Goal: Task Accomplishment & Management: Use online tool/utility

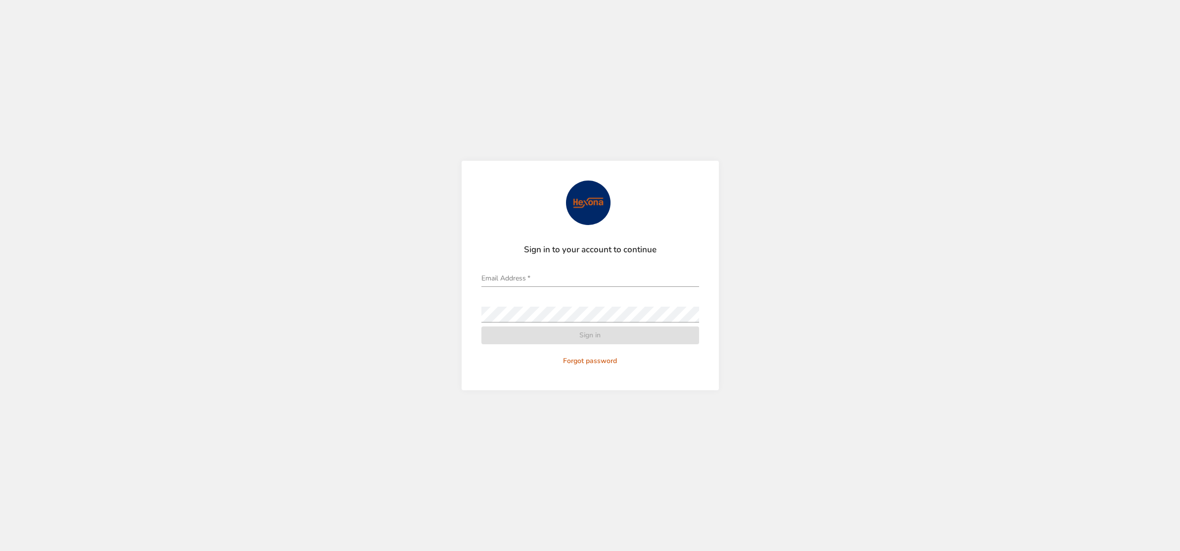
type input "**********"
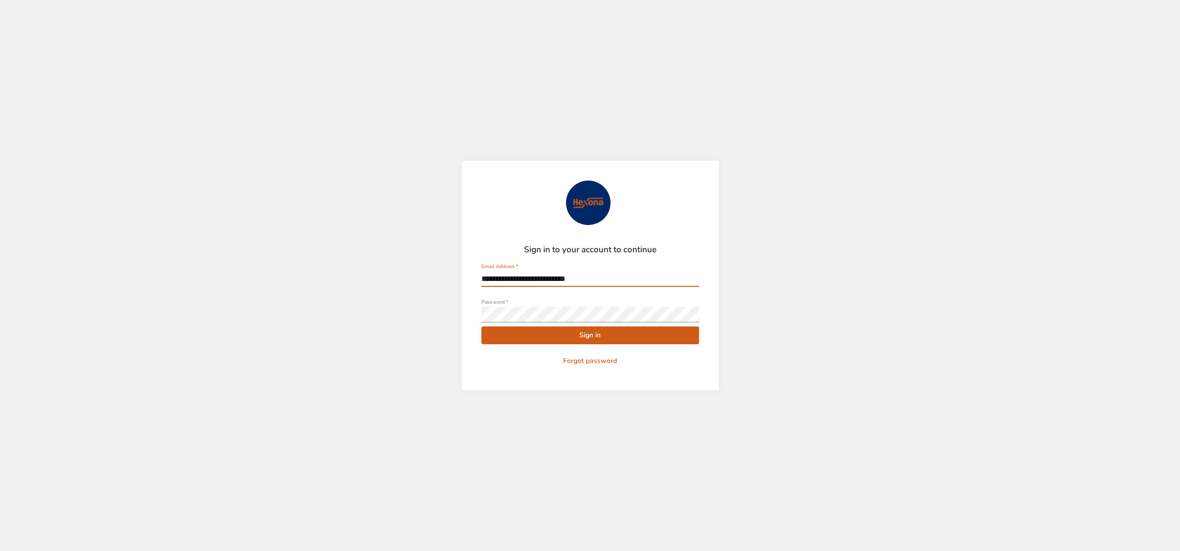
click at [561, 333] on span "Sign in" at bounding box center [590, 336] width 202 height 12
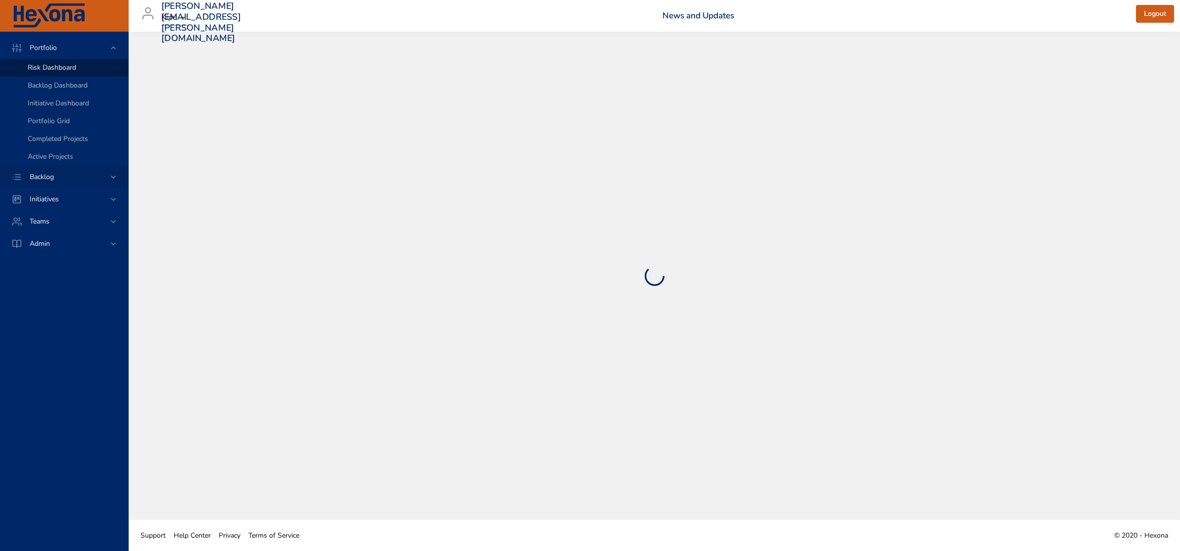
click at [50, 179] on span "Backlog" at bounding box center [42, 176] width 40 height 9
click at [51, 83] on link "Backlog Details" at bounding box center [64, 90] width 128 height 18
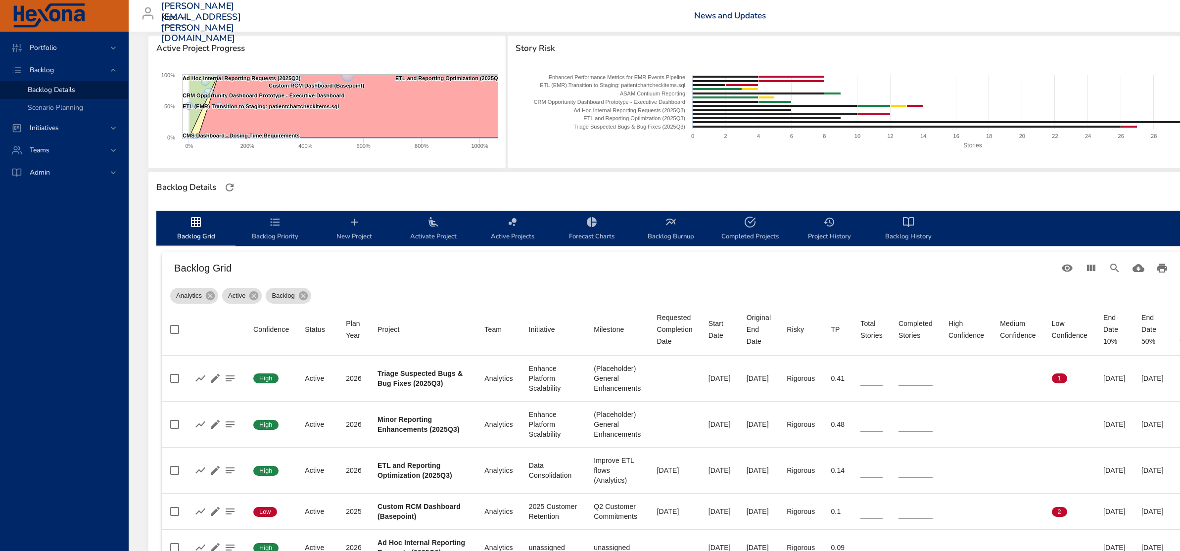
scroll to position [132, 0]
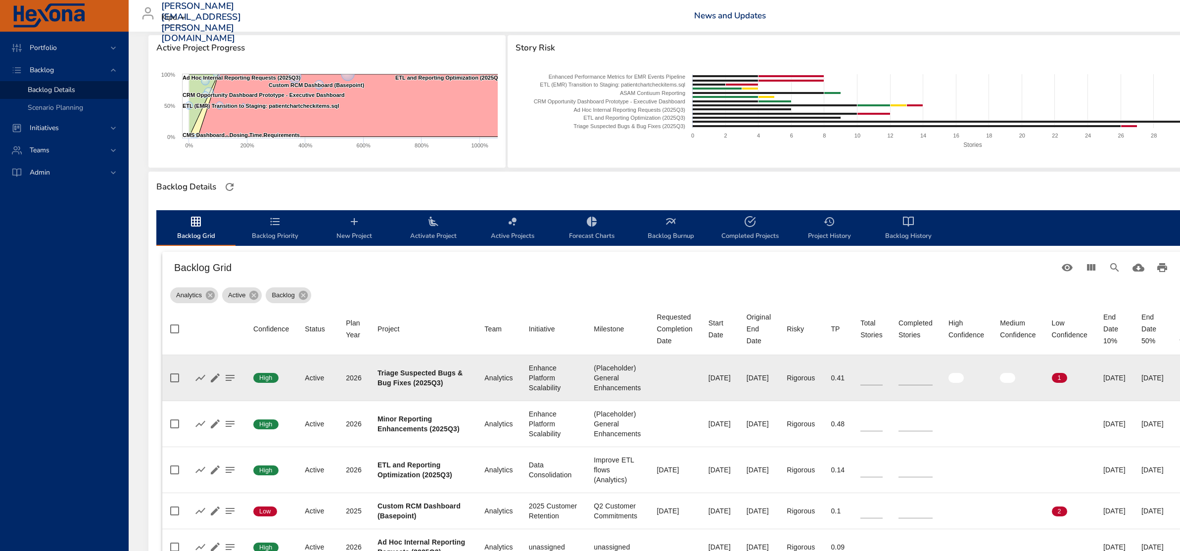
drag, startPoint x: 753, startPoint y: 377, endPoint x: 797, endPoint y: 377, distance: 43.6
click at [797, 377] on tr "Confidence High Status Active Plan Year [DATE] Project Triage Suspected Bugs & …" at bounding box center [686, 378] width 1048 height 46
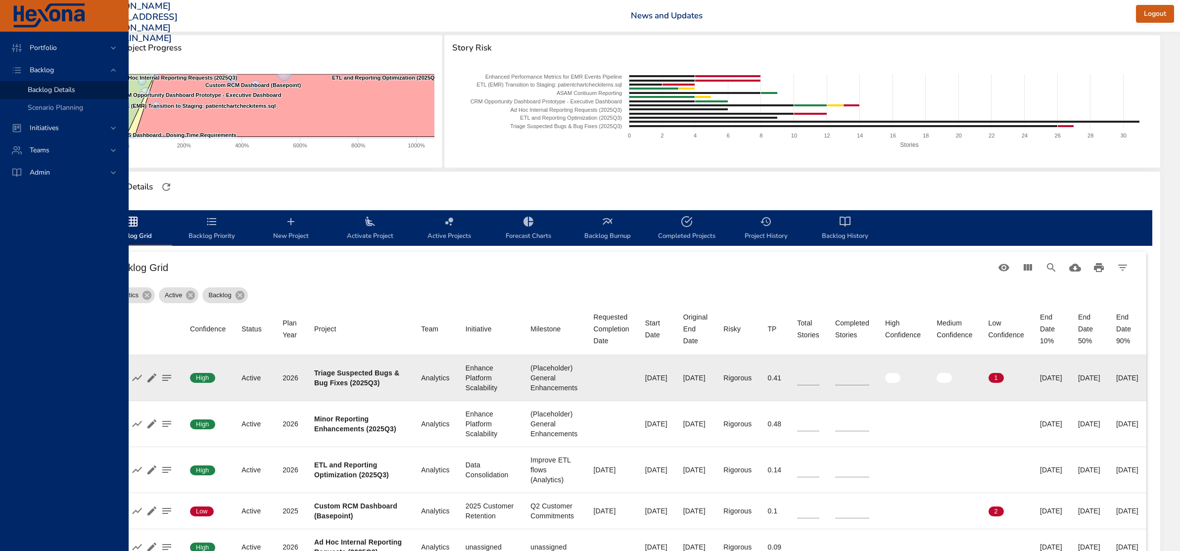
scroll to position [132, 127]
drag, startPoint x: 1003, startPoint y: 377, endPoint x: 1121, endPoint y: 385, distance: 119.0
click at [1121, 385] on tr "Confidence High Status Active Plan Year [DATE] Project Triage Suspected Bugs & …" at bounding box center [623, 378] width 1048 height 46
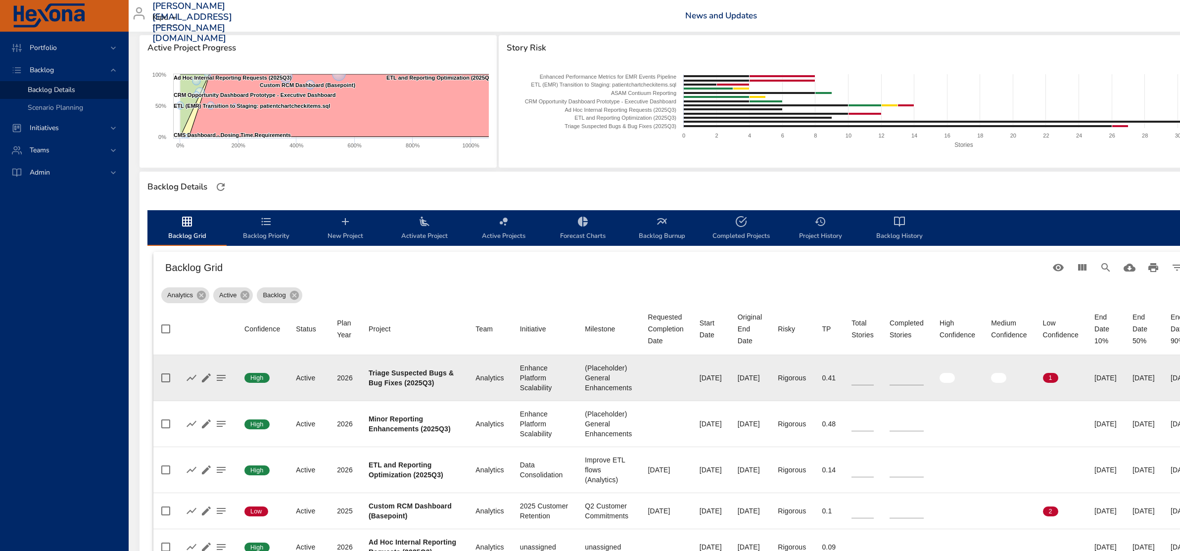
scroll to position [132, 0]
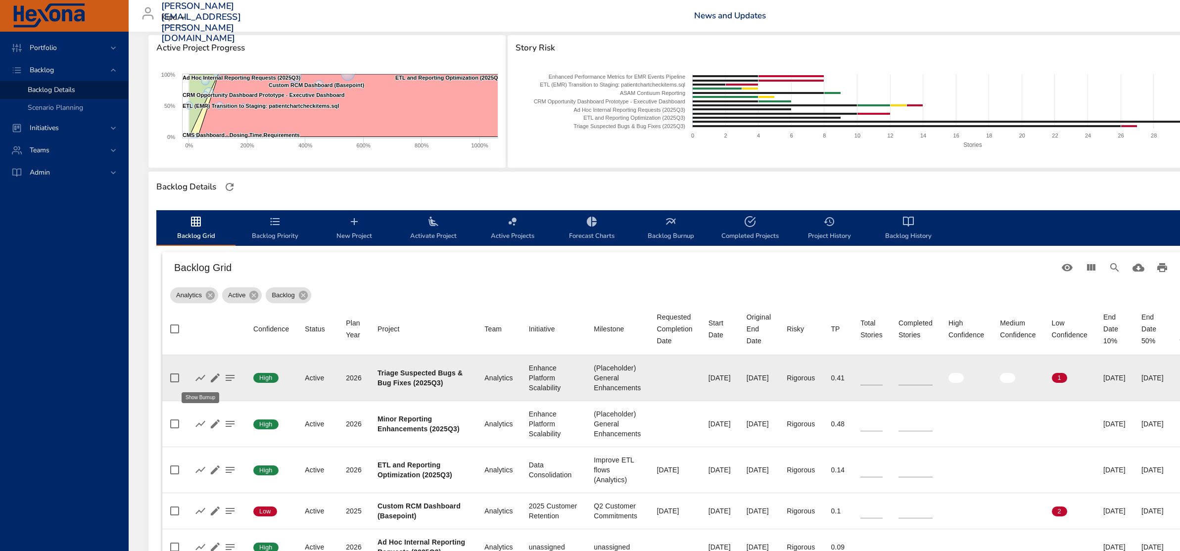
click at [198, 376] on icon "button" at bounding box center [200, 378] width 12 height 12
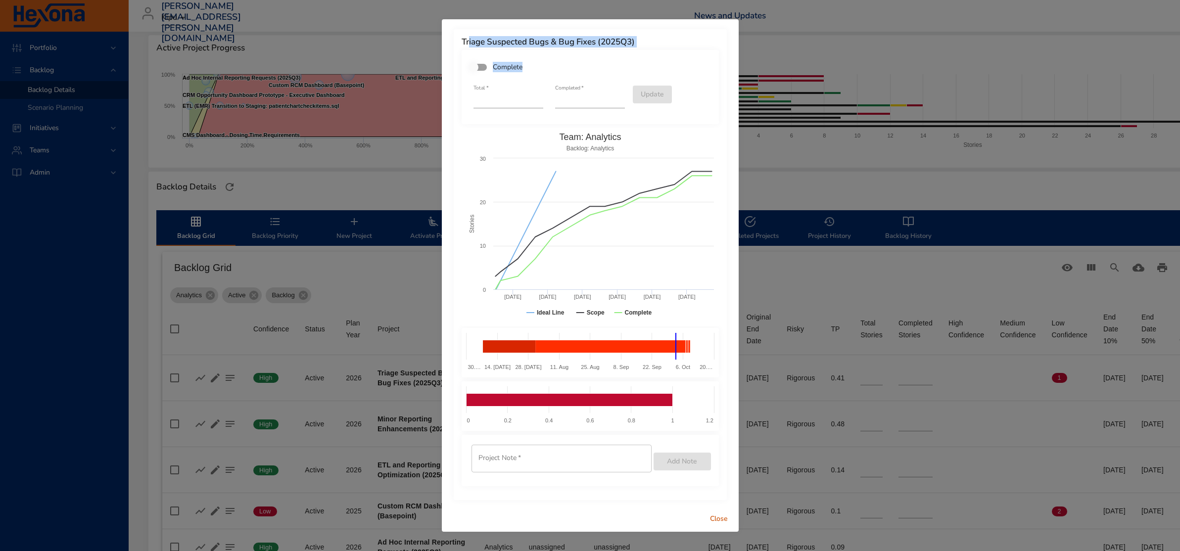
drag, startPoint x: 471, startPoint y: 42, endPoint x: 588, endPoint y: 50, distance: 118.1
click at [588, 49] on div "Triage Suspected Bugs & Bug Fixes (2025Q3) Complete Total   * ** Completed   * …" at bounding box center [590, 264] width 273 height 471
click at [712, 515] on span "Close" at bounding box center [719, 519] width 24 height 12
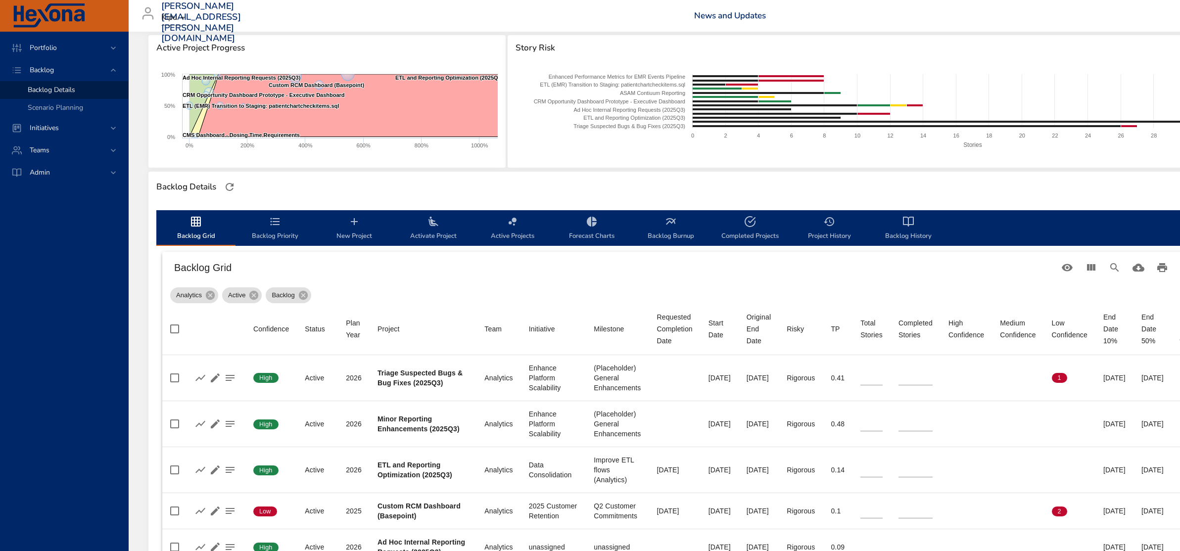
click at [520, 228] on span "Active Projects" at bounding box center [512, 229] width 67 height 26
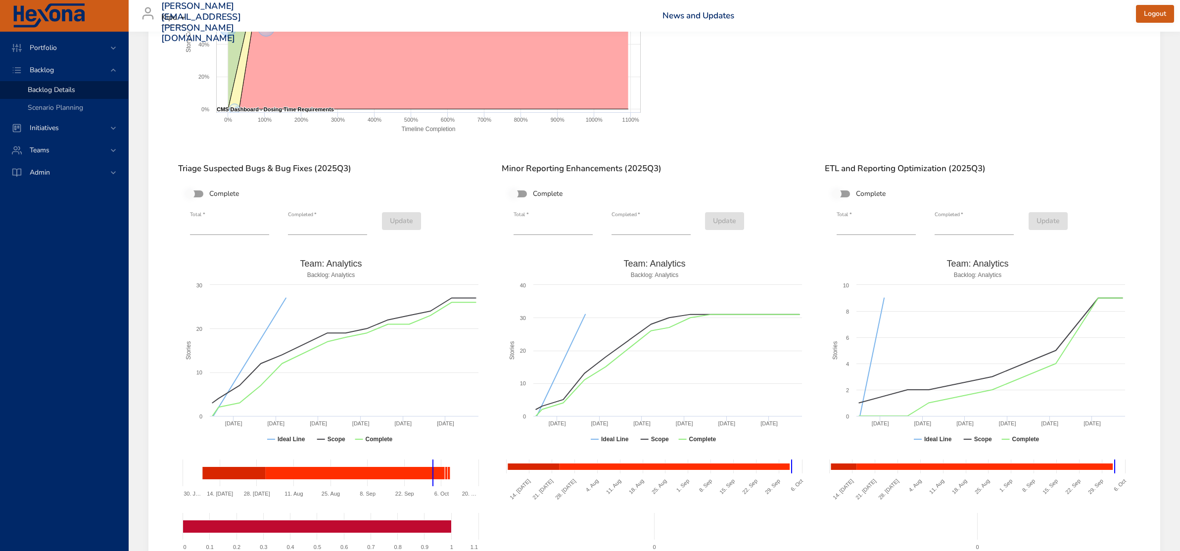
scroll to position [511, 0]
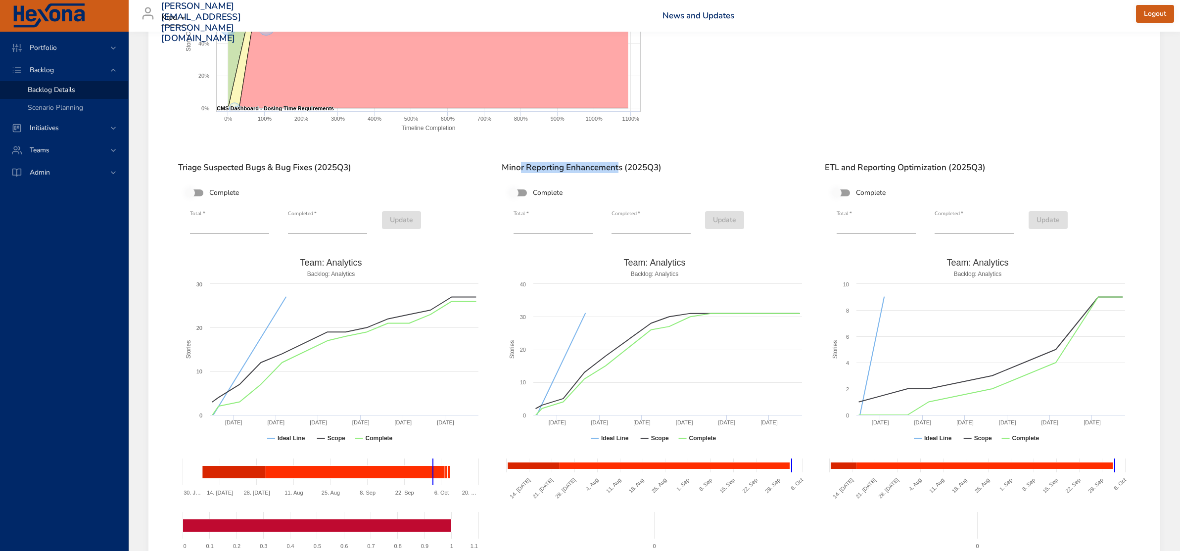
drag, startPoint x: 523, startPoint y: 166, endPoint x: 618, endPoint y: 169, distance: 95.1
click at [618, 169] on h6 "Minor Reporting Enhancements (2025Q3)" at bounding box center [655, 168] width 306 height 10
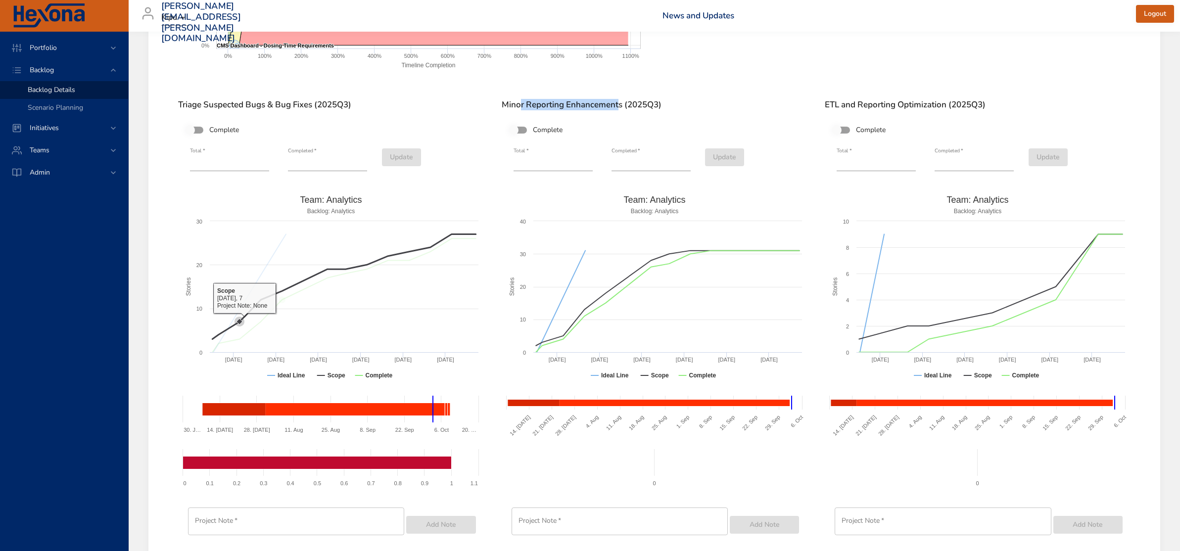
scroll to position [570, 0]
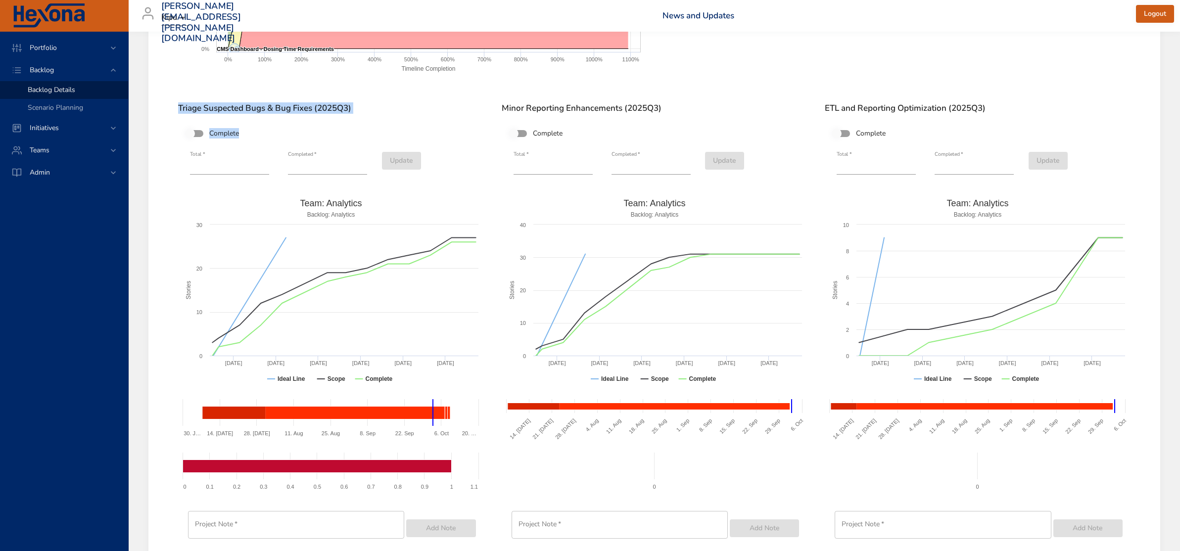
drag, startPoint x: 179, startPoint y: 106, endPoint x: 360, endPoint y: 116, distance: 181.4
click at [360, 116] on div "Triage Suspected Bugs & Bug Fixes (2025Q3) Complete Total   * ** Completed   * …" at bounding box center [331, 331] width 322 height 471
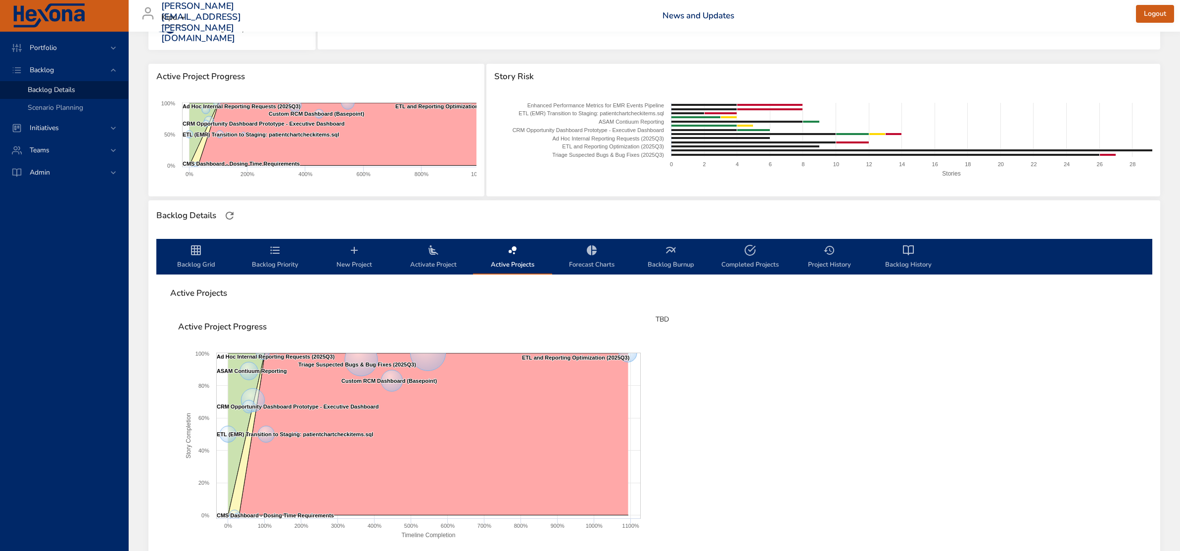
scroll to position [0, 0]
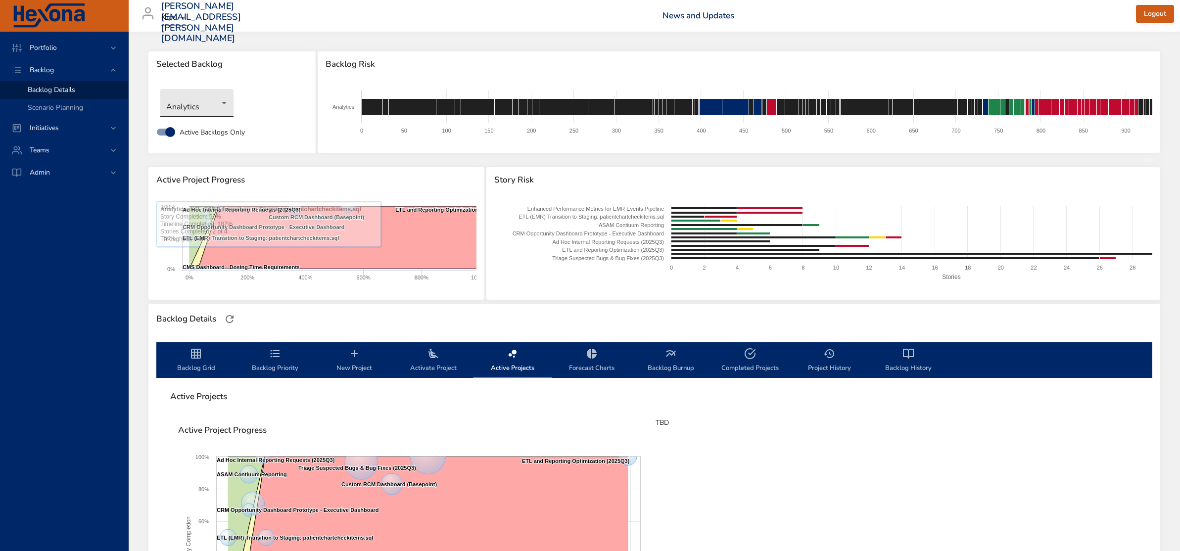
click at [209, 108] on body "Portfolio Backlog Backlog Details Scenario Planning Initiatives Teams [PERSON_N…" at bounding box center [590, 275] width 1180 height 551
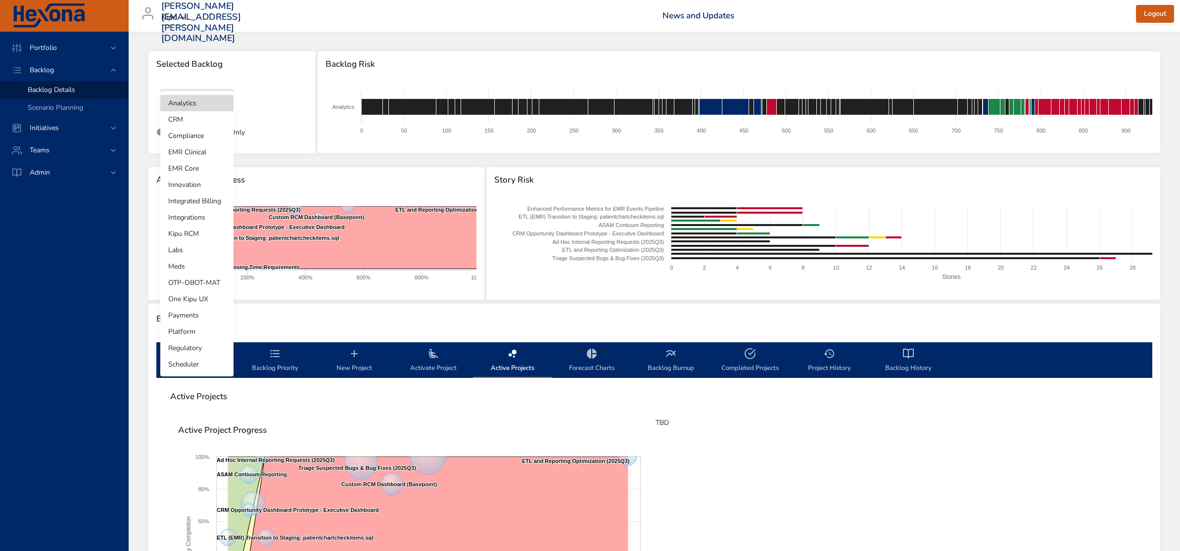
click at [197, 165] on li "EMR Core" at bounding box center [196, 168] width 73 height 16
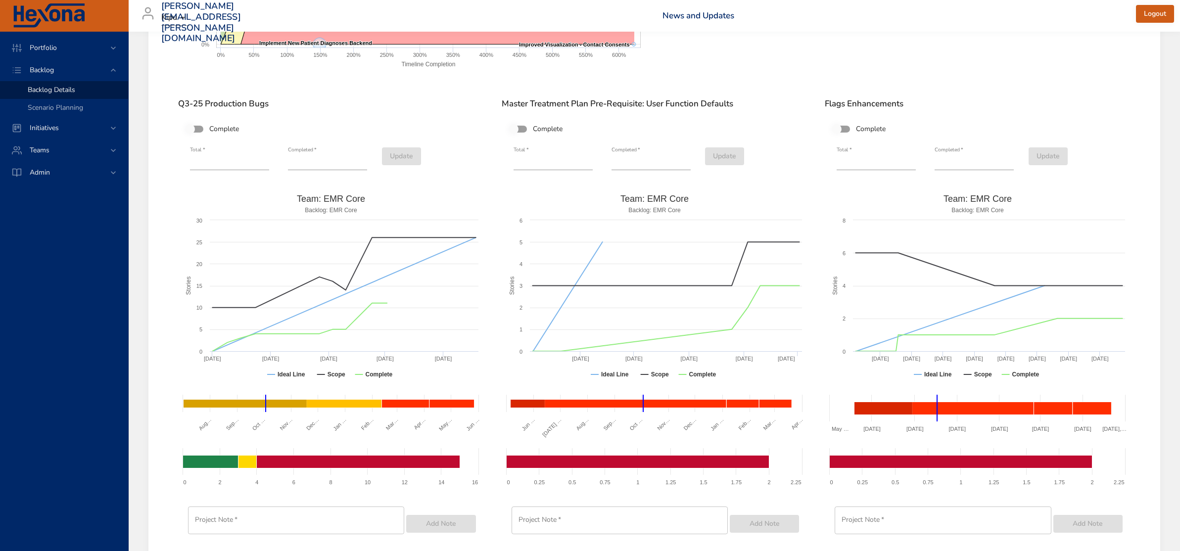
scroll to position [578, 0]
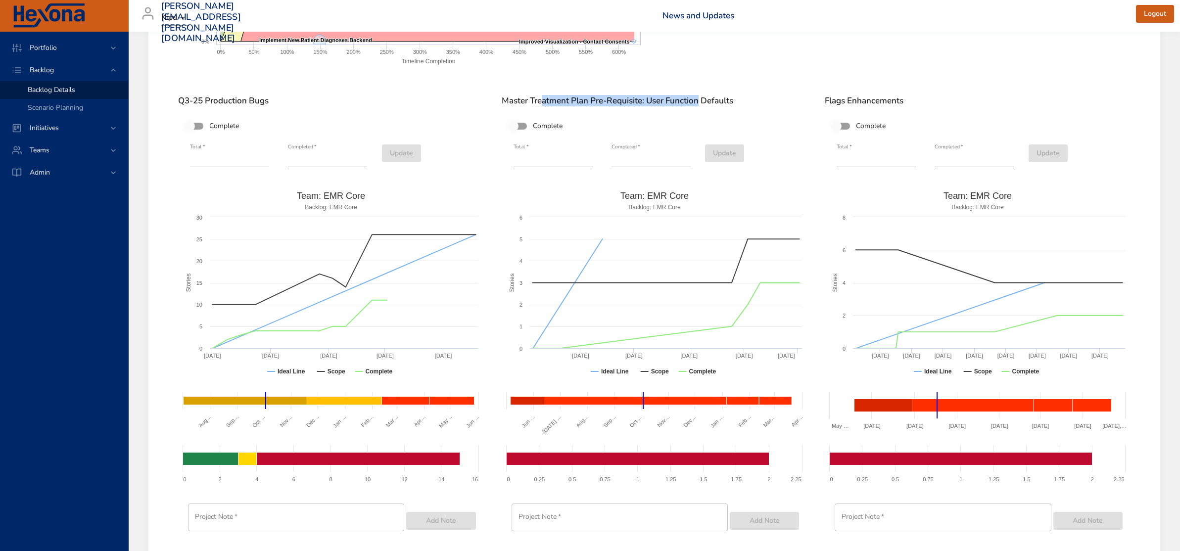
drag, startPoint x: 583, startPoint y: 96, endPoint x: 699, endPoint y: 102, distance: 116.5
click at [699, 102] on h6 "Master Treatment Plan Pre-Requisite: User Function Defaults" at bounding box center [655, 101] width 306 height 10
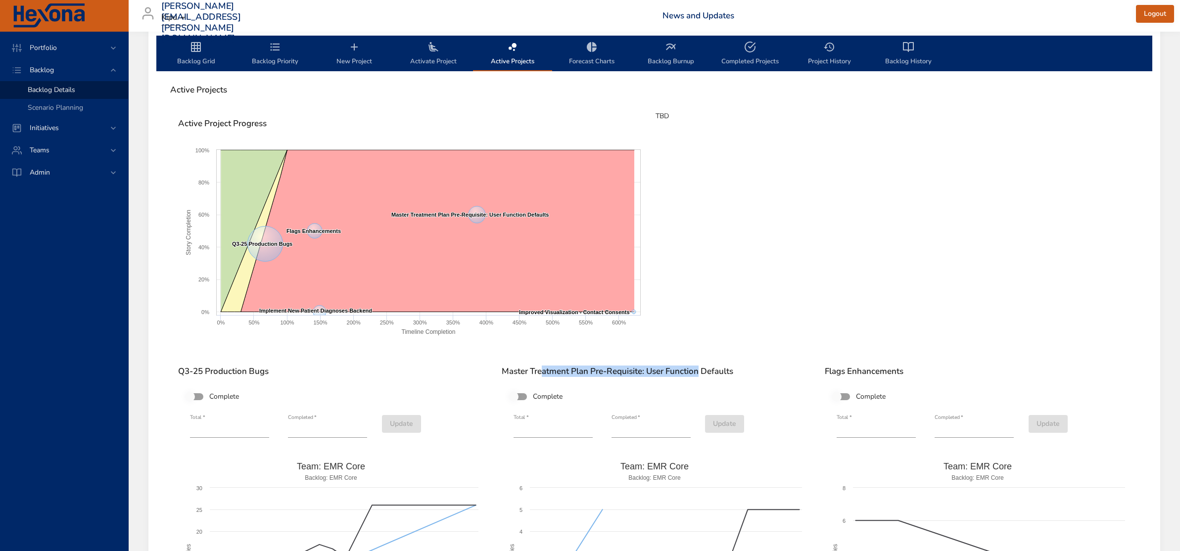
scroll to position [304, 0]
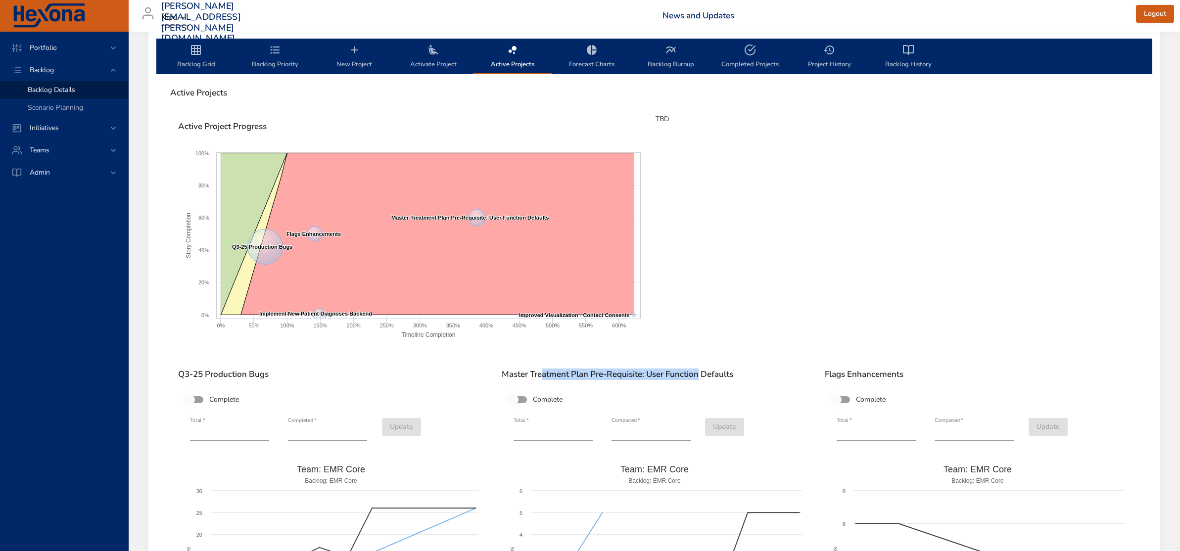
click at [686, 68] on span "Backlog Burnup" at bounding box center [670, 57] width 67 height 26
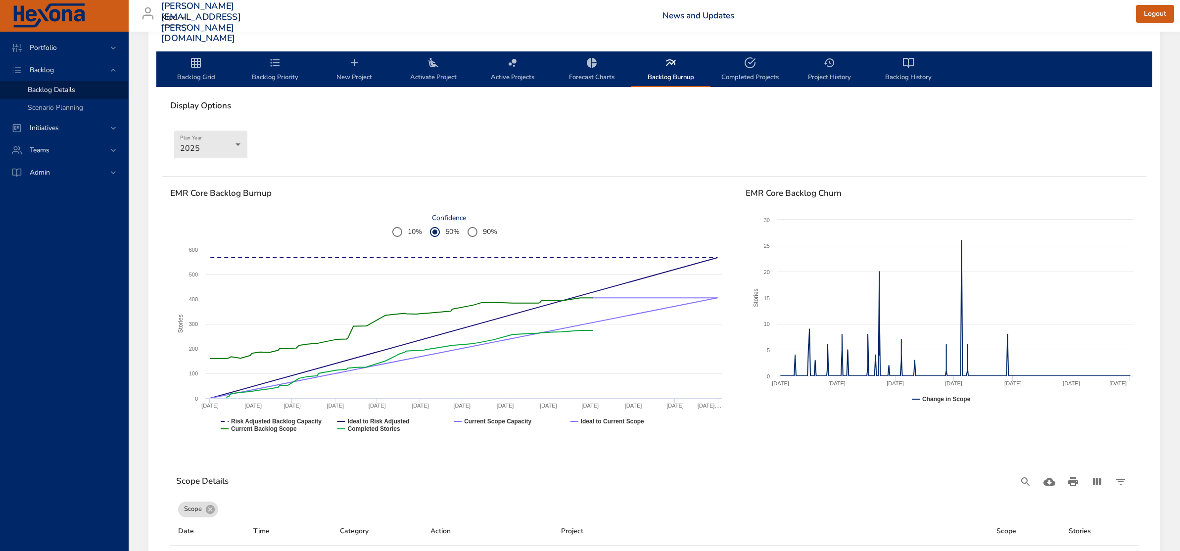
scroll to position [292, 0]
click at [515, 76] on span "Active Projects" at bounding box center [512, 69] width 67 height 26
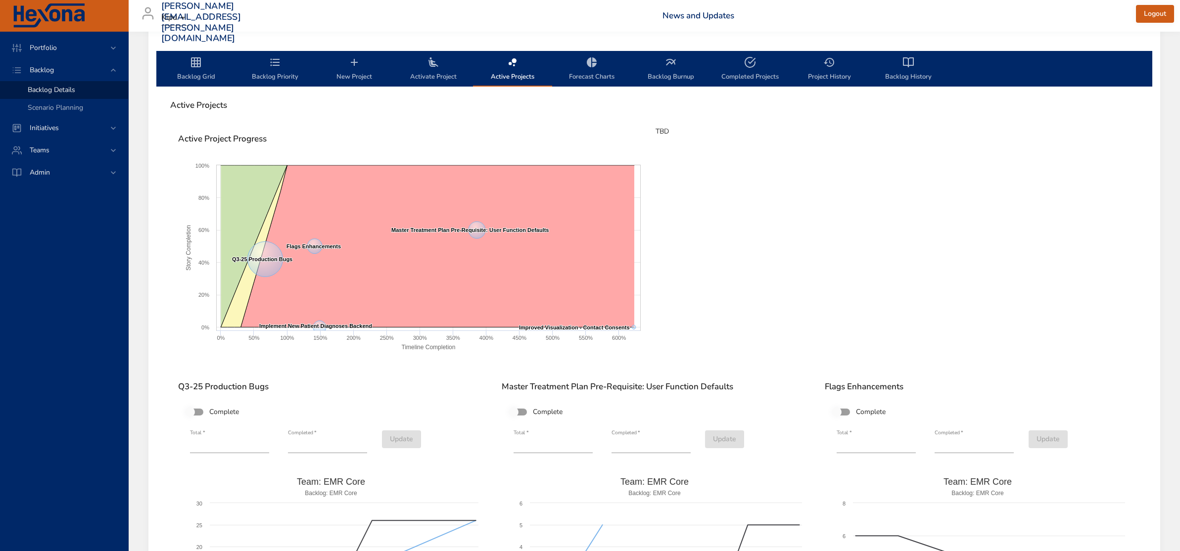
click at [428, 69] on span "Activate Project" at bounding box center [433, 69] width 67 height 26
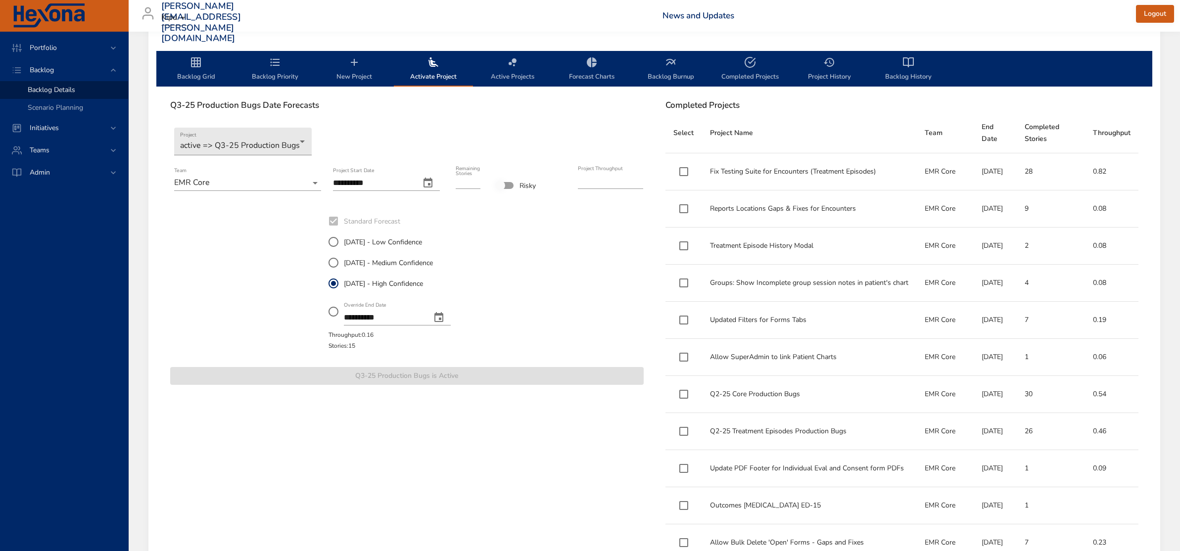
click at [186, 70] on span "Backlog Grid" at bounding box center [195, 69] width 67 height 26
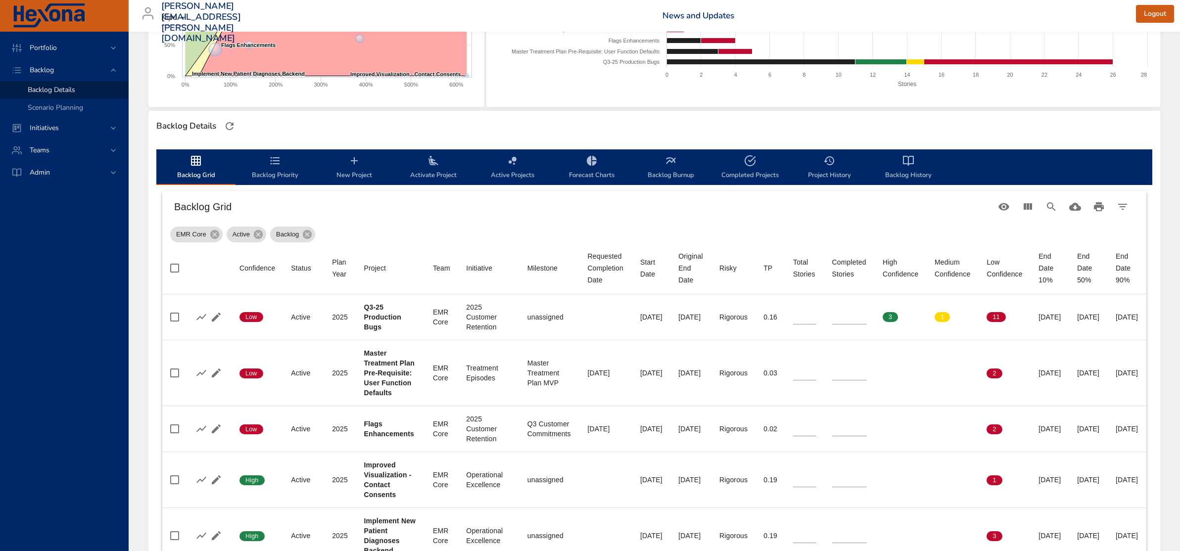
scroll to position [194, 0]
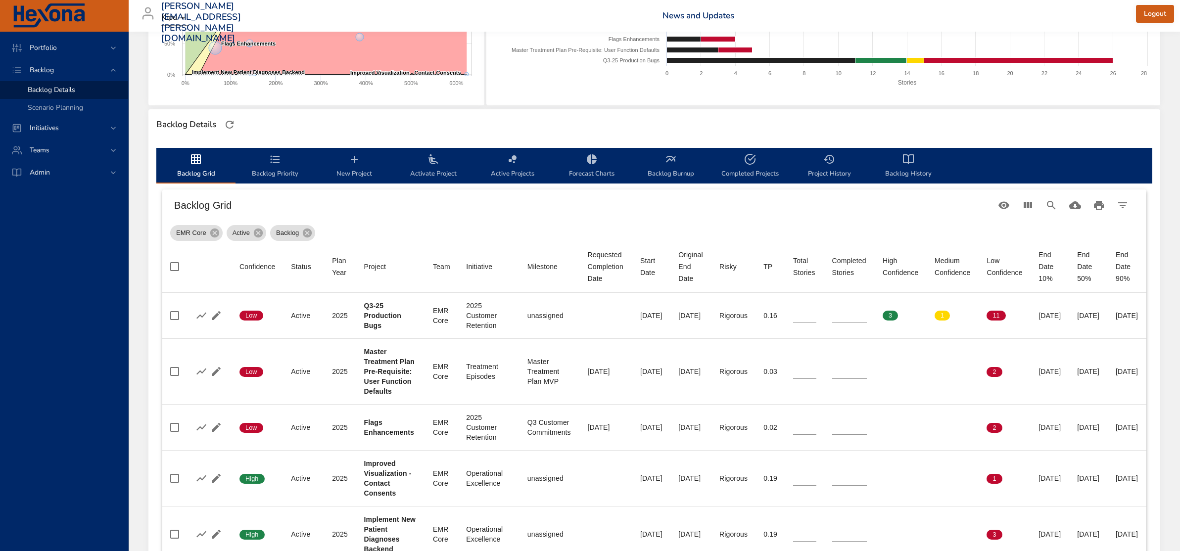
drag, startPoint x: 632, startPoint y: 264, endPoint x: 664, endPoint y: 266, distance: 32.7
click at [658, 266] on th "Start Date" at bounding box center [651, 267] width 38 height 52
click at [424, 169] on span "Activate Project" at bounding box center [433, 166] width 67 height 26
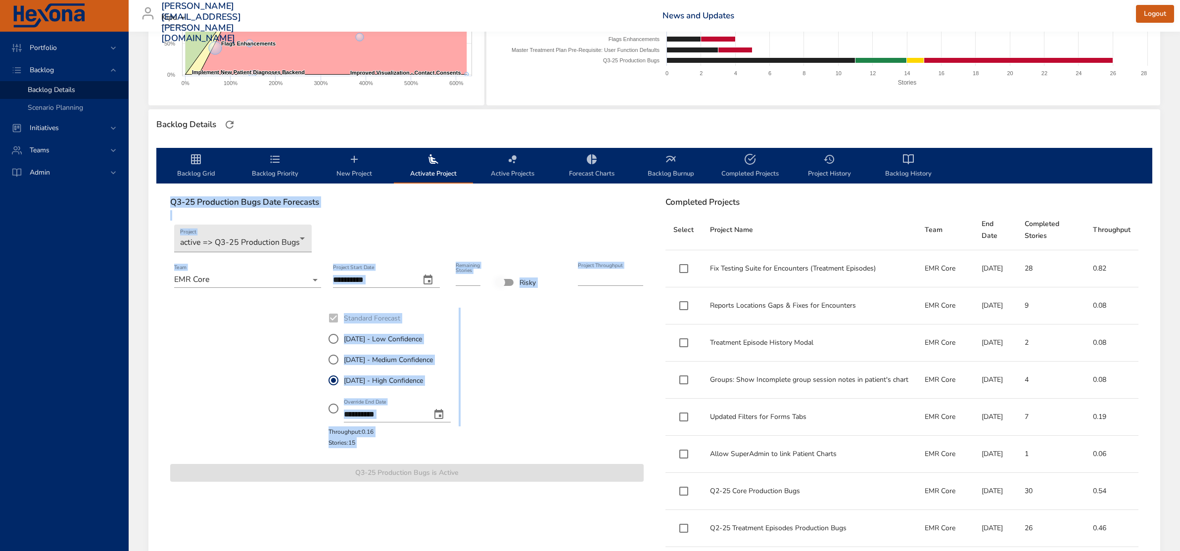
drag, startPoint x: 169, startPoint y: 215, endPoint x: 544, endPoint y: 431, distance: 433.0
click at [566, 441] on div "**********" at bounding box center [406, 344] width 489 height 309
click at [414, 381] on span "[DATE] - High Confidence" at bounding box center [383, 381] width 79 height 10
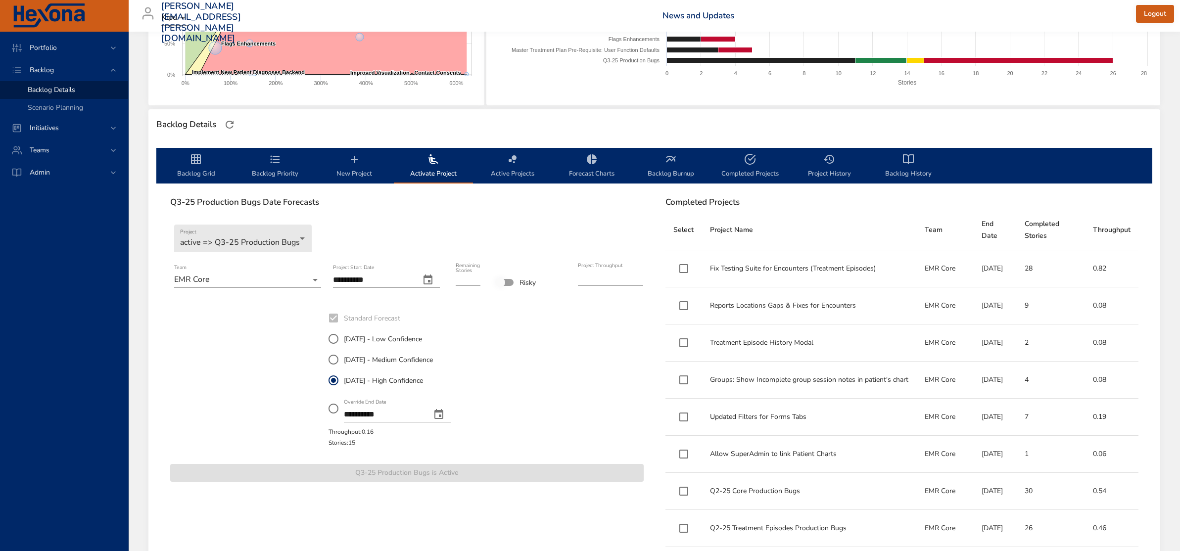
click at [276, 251] on div "**********" at bounding box center [406, 344] width 489 height 309
click at [278, 239] on body "Portfolio Backlog Backlog Details Scenario Planning Initiatives Teams [PERSON_N…" at bounding box center [590, 81] width 1180 height 551
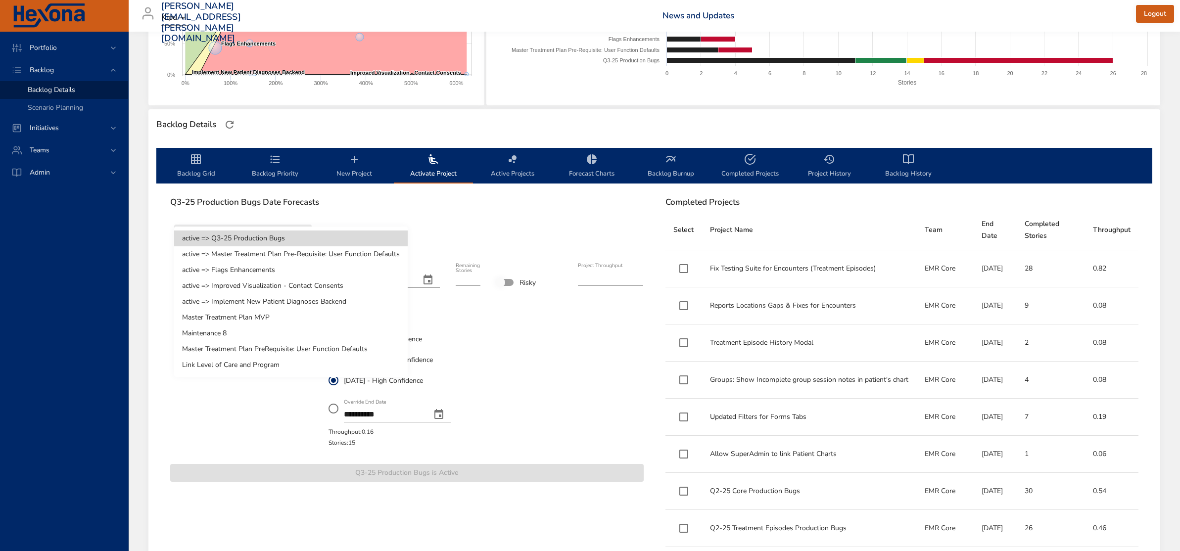
click at [261, 320] on li "Master Treatment Plan MVP" at bounding box center [291, 318] width 234 height 16
type input "**"
type input "****"
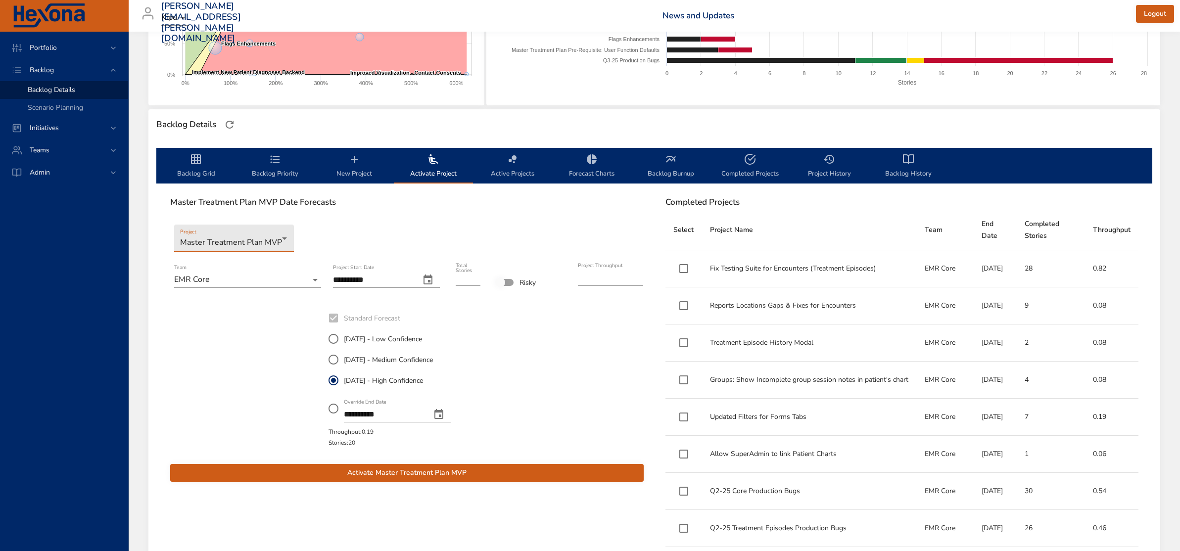
click at [180, 168] on span "Backlog Grid" at bounding box center [195, 166] width 67 height 26
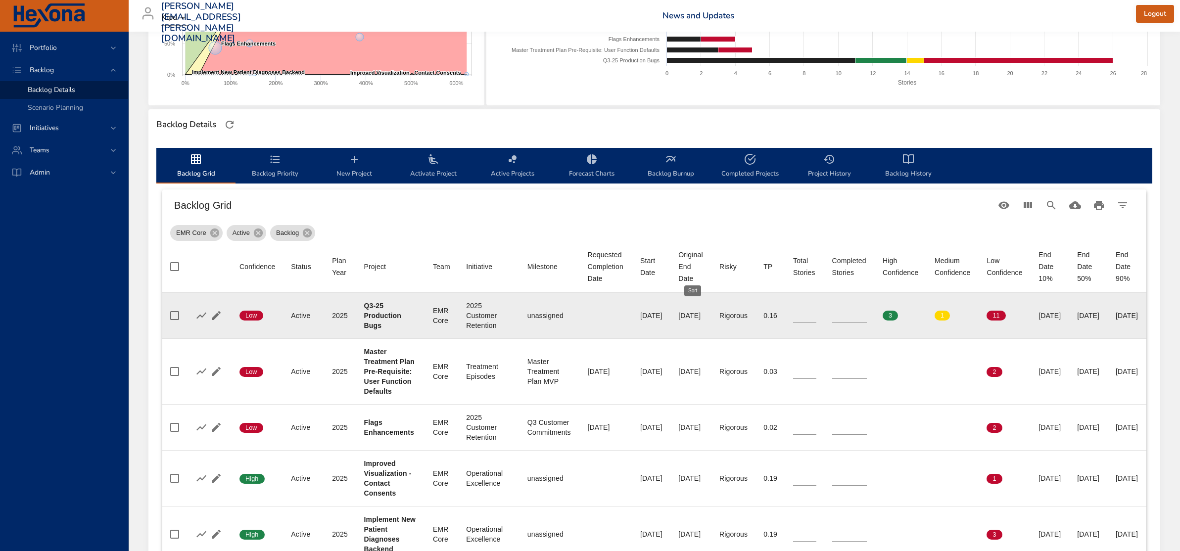
scroll to position [194, 51]
drag, startPoint x: 743, startPoint y: 315, endPoint x: 719, endPoint y: 316, distance: 23.8
click at [719, 316] on tr "Confidence Low Status Active Plan Year [DATE] Project Q3-25 Production Bugs Tea…" at bounding box center [654, 316] width 984 height 46
drag, startPoint x: 1001, startPoint y: 315, endPoint x: 1138, endPoint y: 316, distance: 137.6
click at [1138, 316] on tr "Confidence Low Status Active Plan Year [DATE] Project Q3-25 Production Bugs Tea…" at bounding box center [654, 316] width 984 height 46
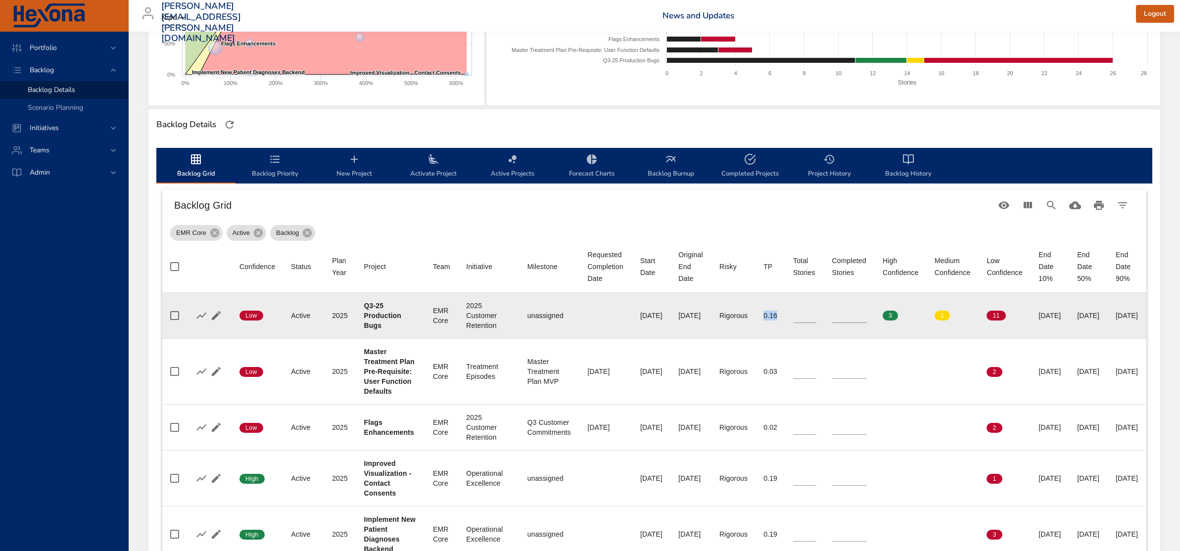
click at [1138, 316] on div "[DATE]" at bounding box center [1127, 316] width 23 height 10
drag, startPoint x: 634, startPoint y: 317, endPoint x: 670, endPoint y: 316, distance: 35.6
click at [671, 316] on td "Original End Date [DATE]" at bounding box center [691, 316] width 41 height 46
drag, startPoint x: 1106, startPoint y: 317, endPoint x: 1138, endPoint y: 316, distance: 31.7
click at [1138, 316] on div "[DATE]" at bounding box center [1127, 316] width 23 height 10
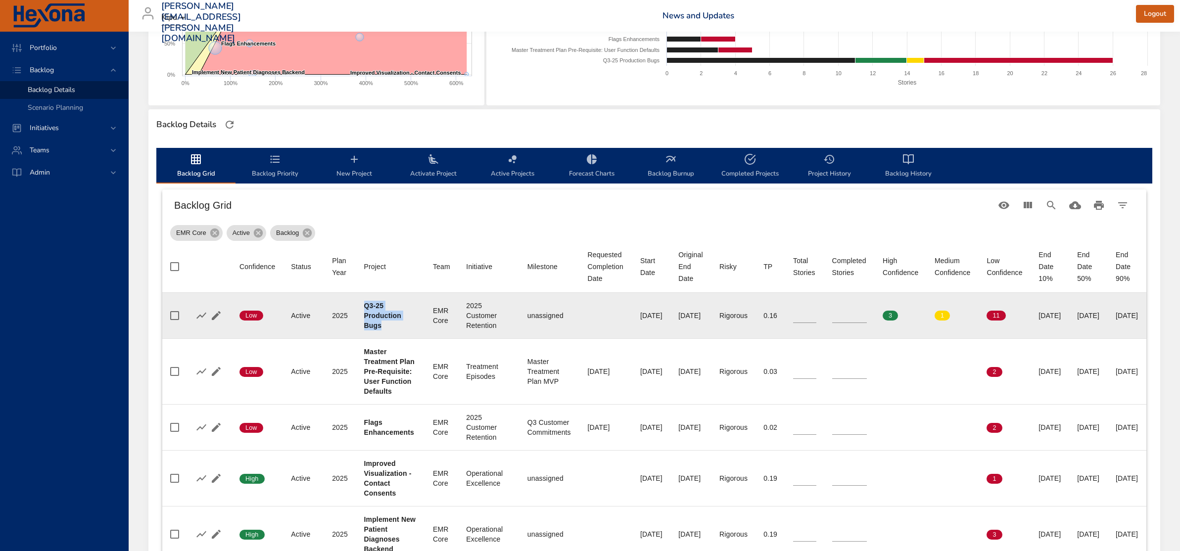
drag, startPoint x: 309, startPoint y: 307, endPoint x: 341, endPoint y: 323, distance: 35.2
click at [356, 324] on td "Project Q3-25 Production Bugs" at bounding box center [390, 316] width 69 height 46
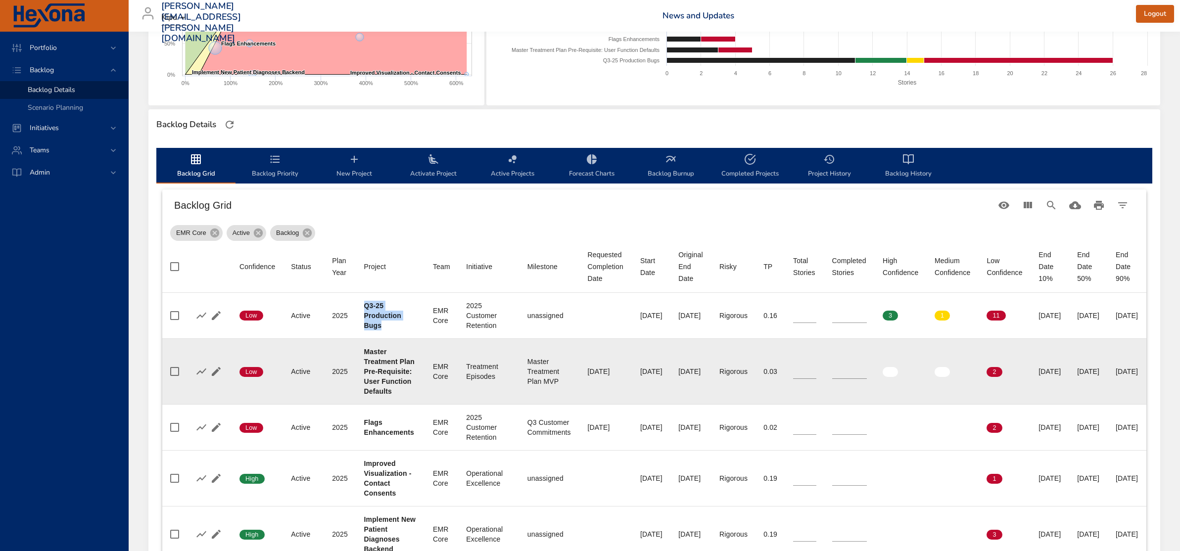
scroll to position [194, 0]
click at [201, 378] on icon "button" at bounding box center [201, 372] width 12 height 12
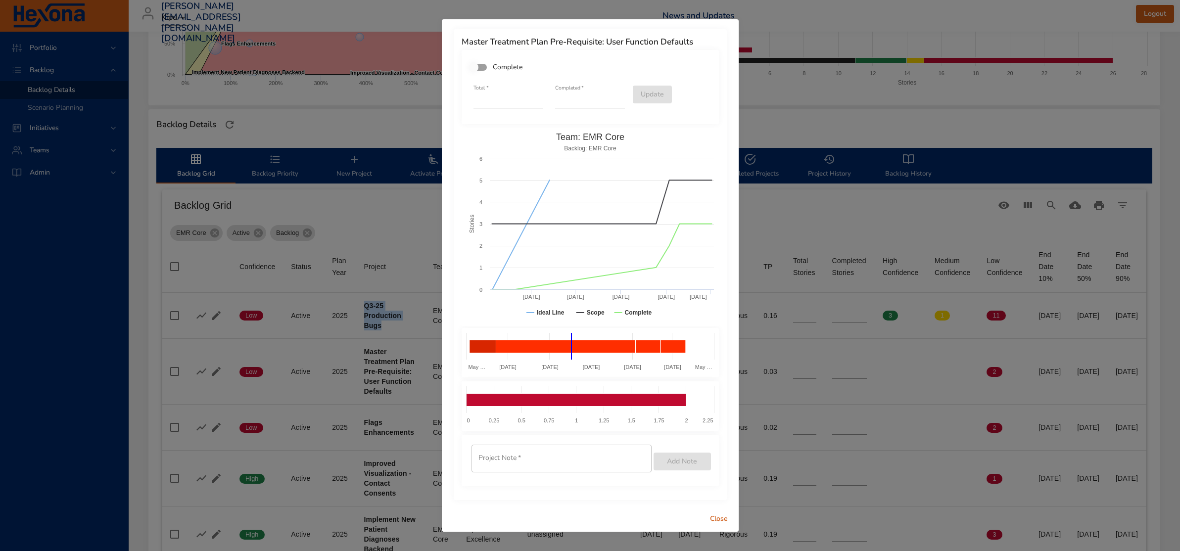
click at [714, 520] on span "Close" at bounding box center [719, 519] width 24 height 12
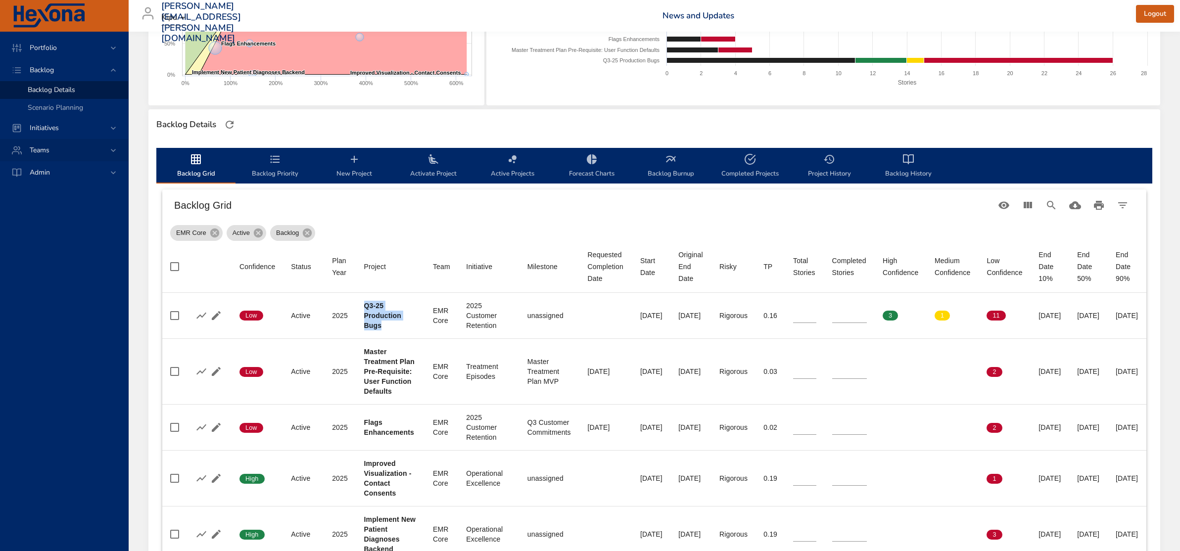
click at [95, 146] on div "Teams" at bounding box center [65, 150] width 87 height 10
click at [78, 133] on div "Dashboard" at bounding box center [74, 135] width 93 height 10
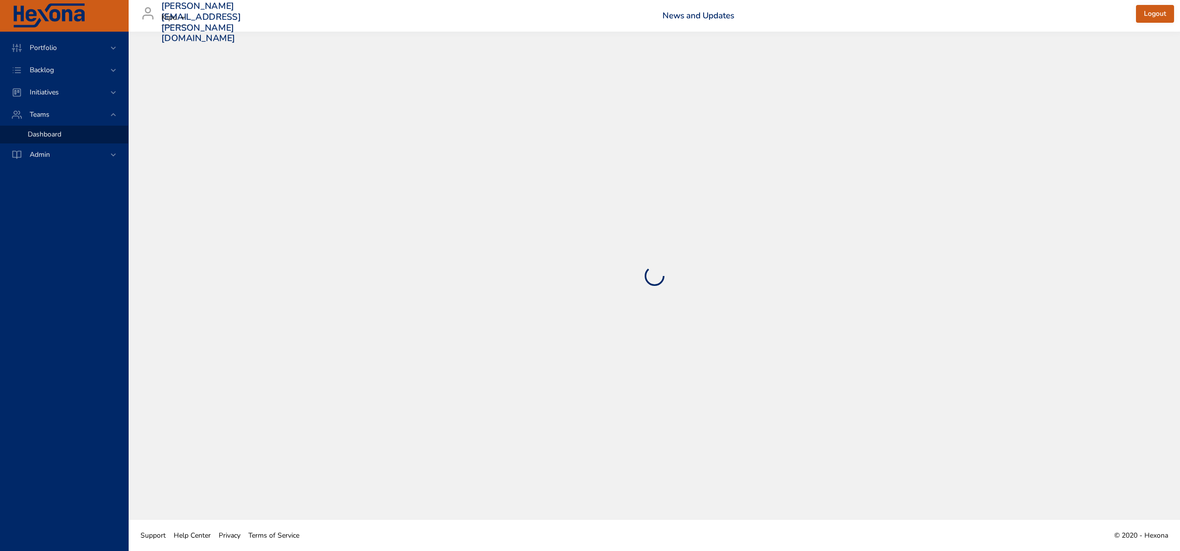
select select "***"
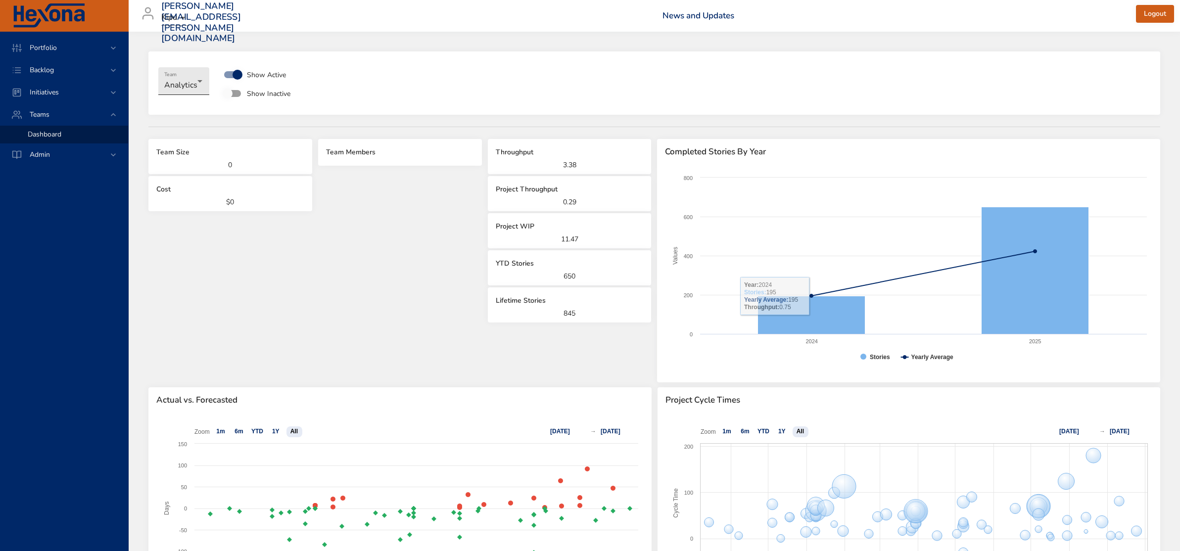
click at [205, 92] on body "**********" at bounding box center [590, 275] width 1180 height 551
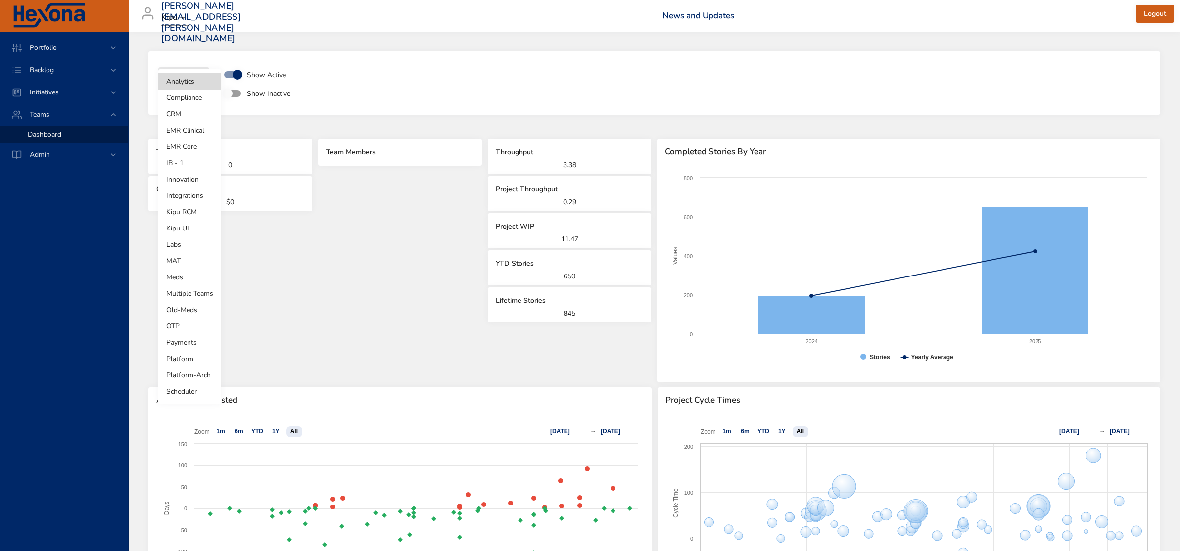
click at [196, 108] on li "CRM" at bounding box center [189, 114] width 63 height 16
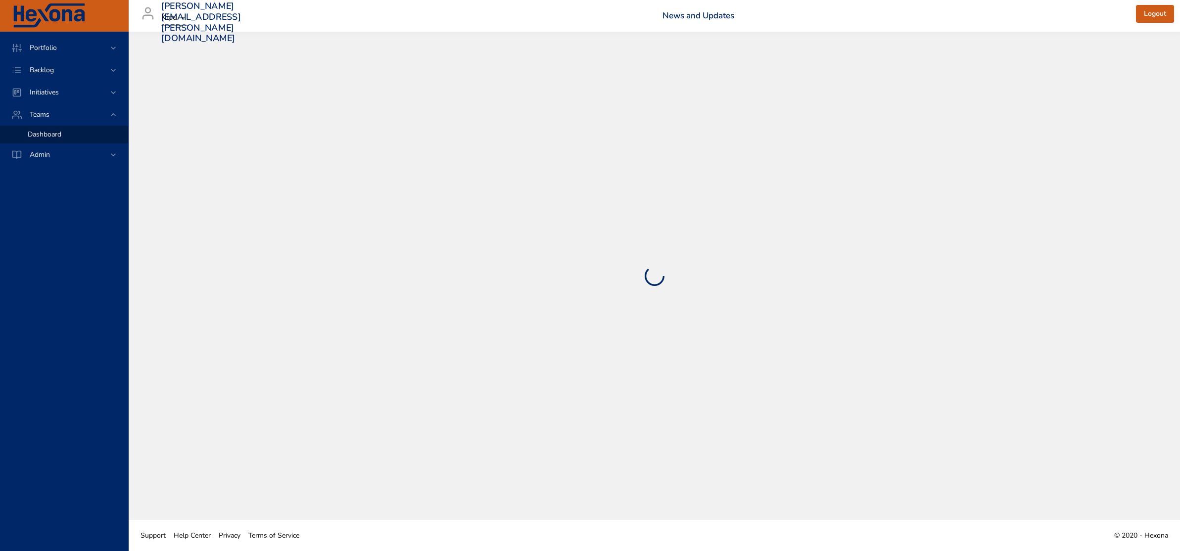
select select "***"
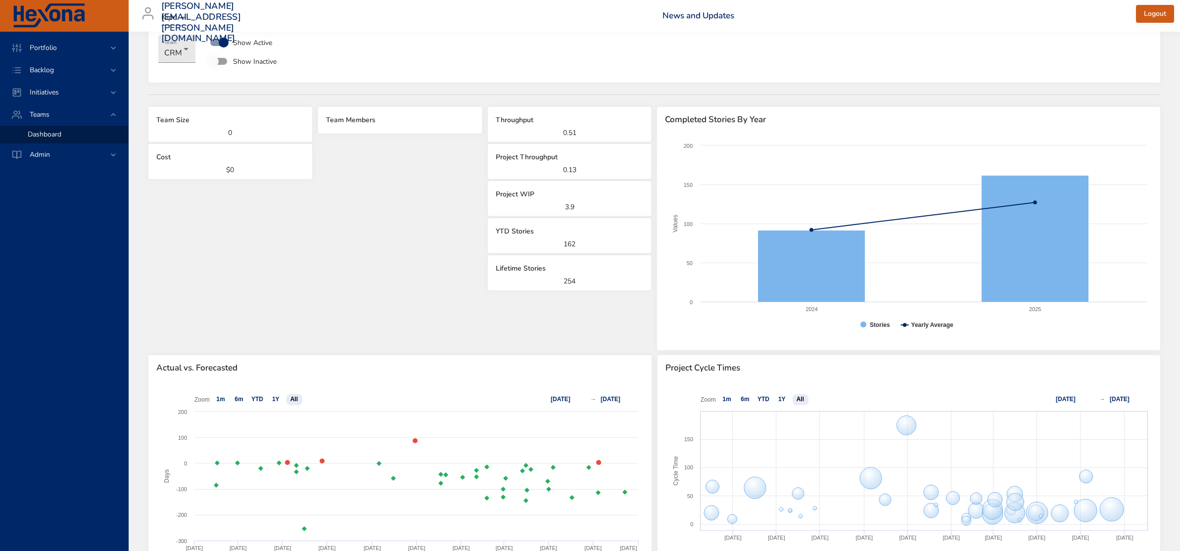
scroll to position [31, 0]
click at [191, 53] on body "**********" at bounding box center [590, 244] width 1180 height 551
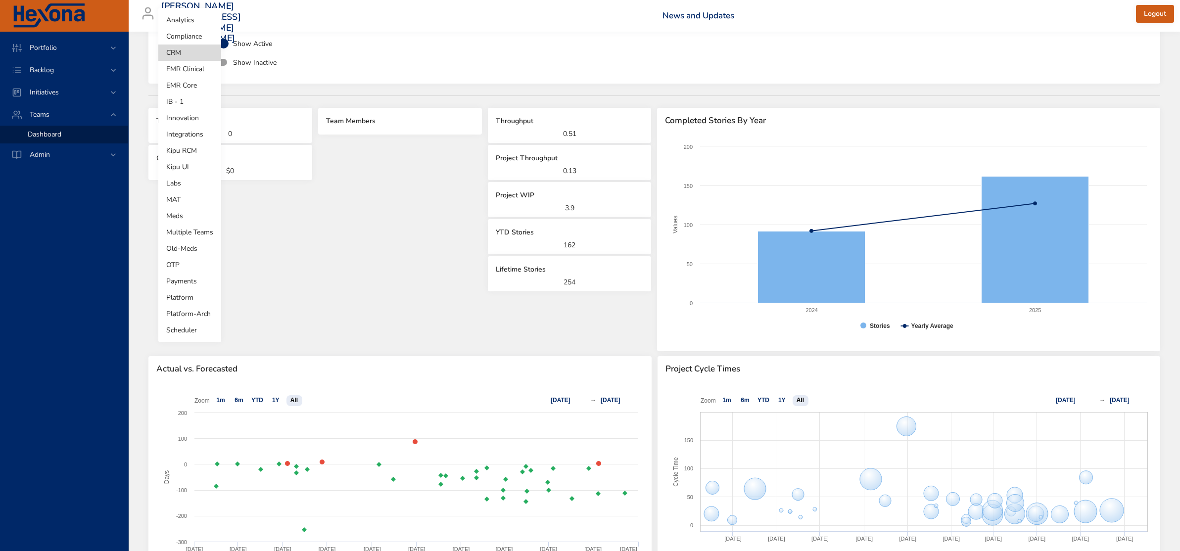
click at [196, 183] on li "Labs" at bounding box center [189, 183] width 63 height 16
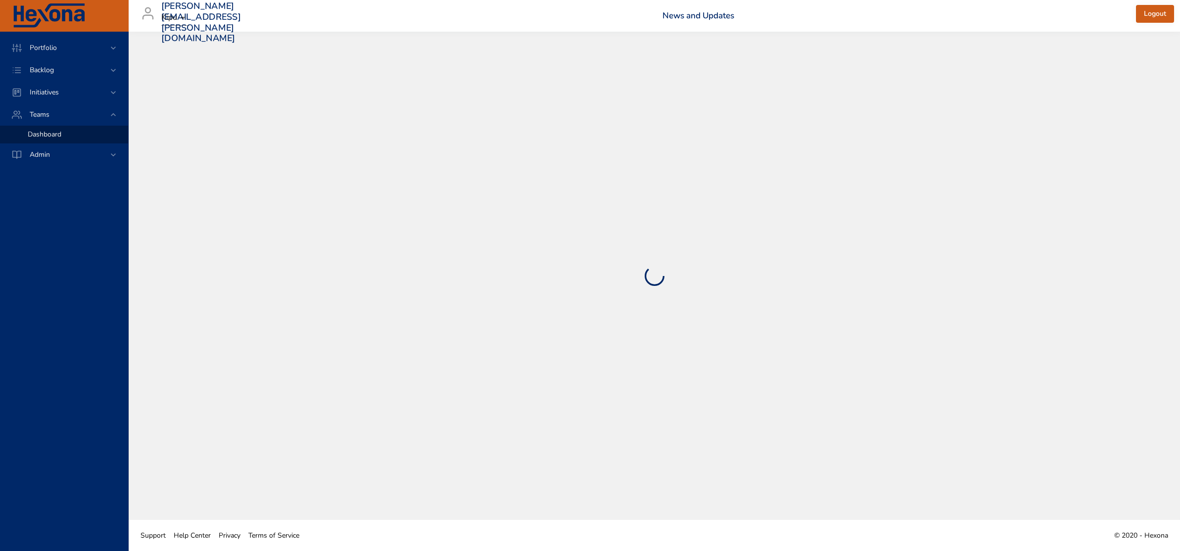
scroll to position [0, 0]
select select "***"
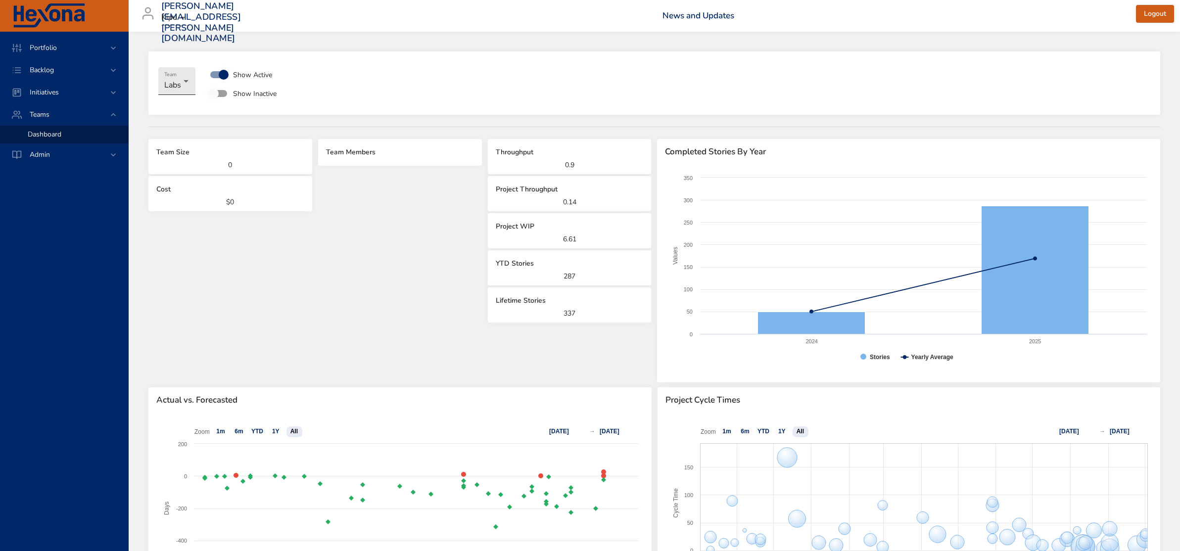
click at [184, 84] on body "**********" at bounding box center [590, 275] width 1180 height 551
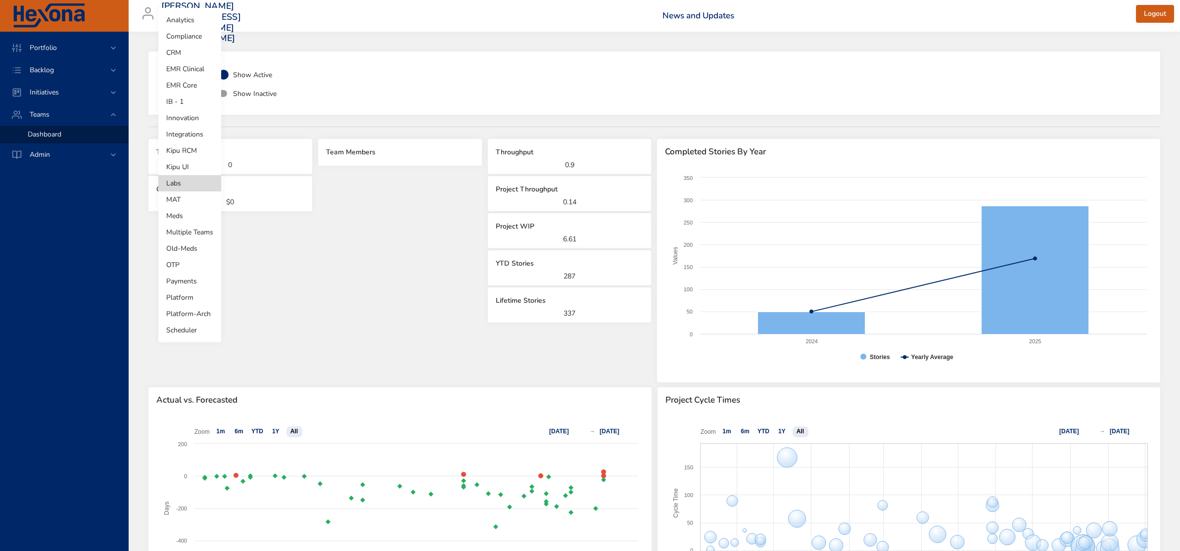
click at [185, 201] on li "MAT" at bounding box center [189, 200] width 63 height 16
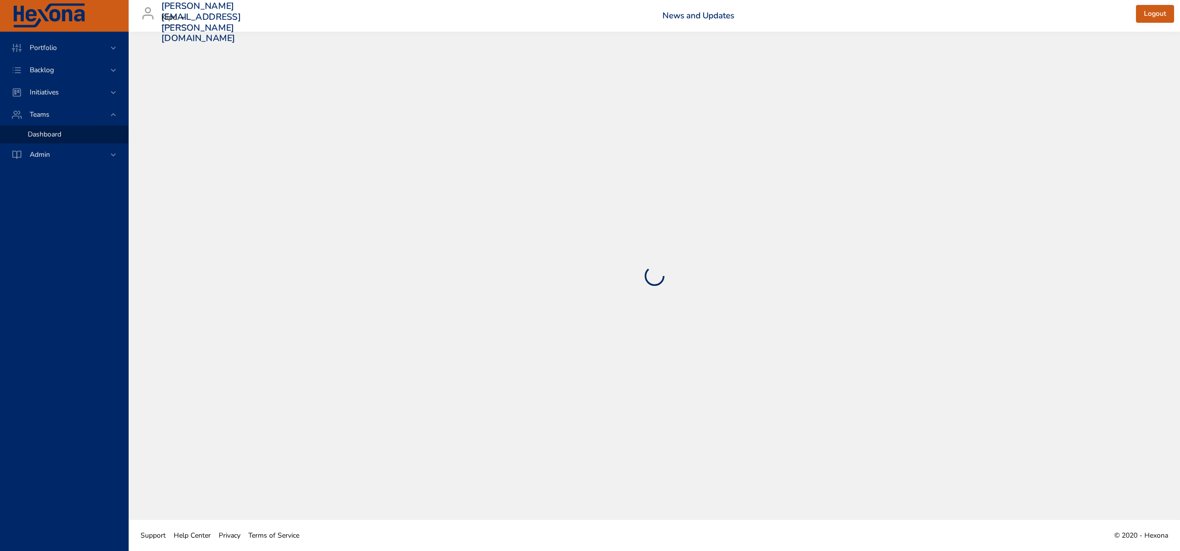
select select "***"
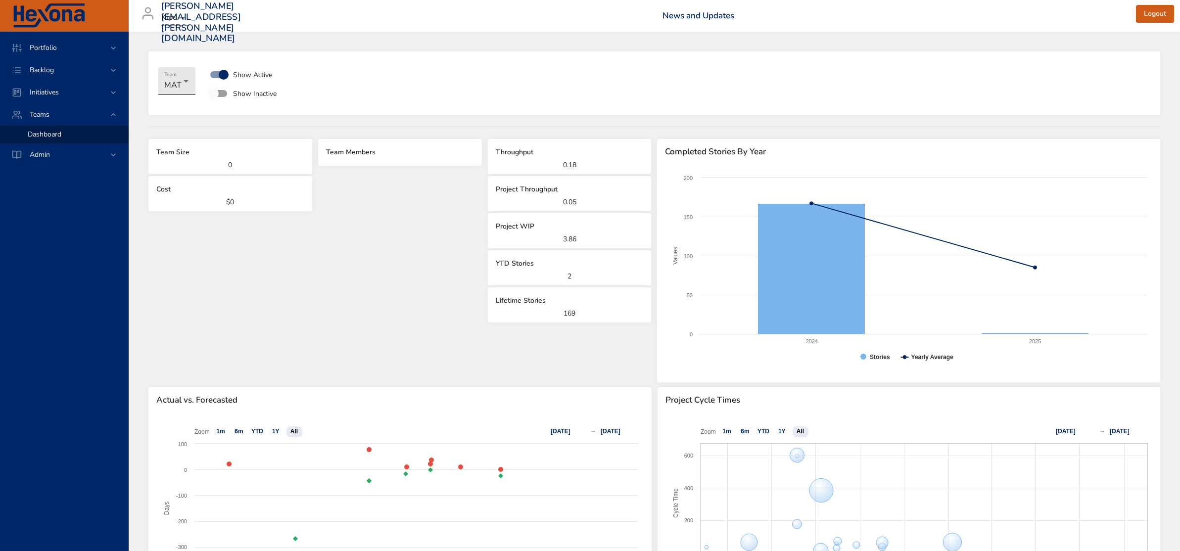
click at [174, 88] on body "**********" at bounding box center [590, 275] width 1180 height 551
click at [194, 217] on li "Meds" at bounding box center [189, 216] width 63 height 16
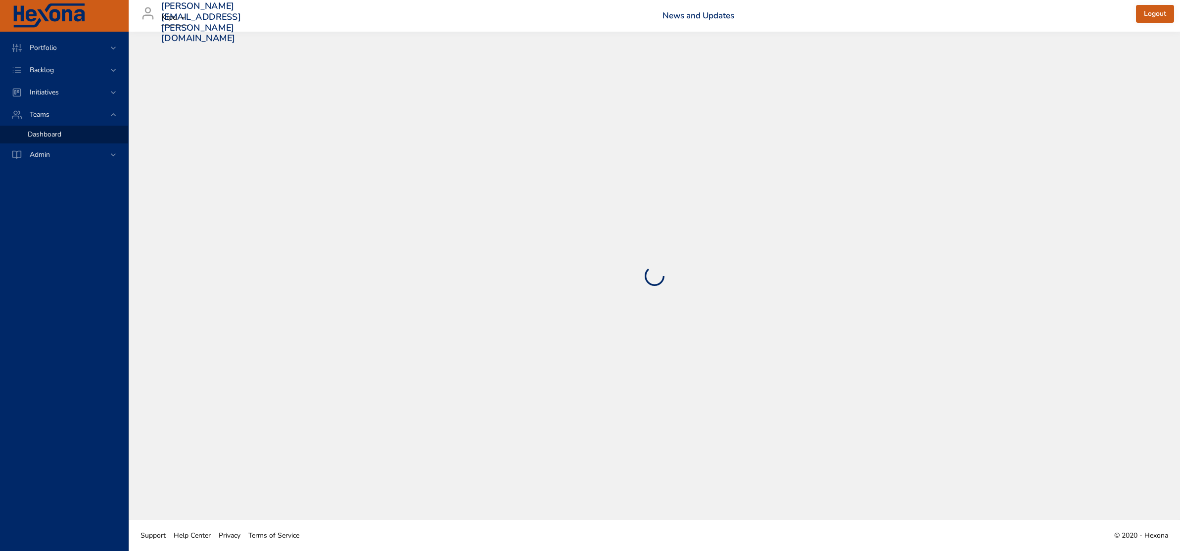
select select "***"
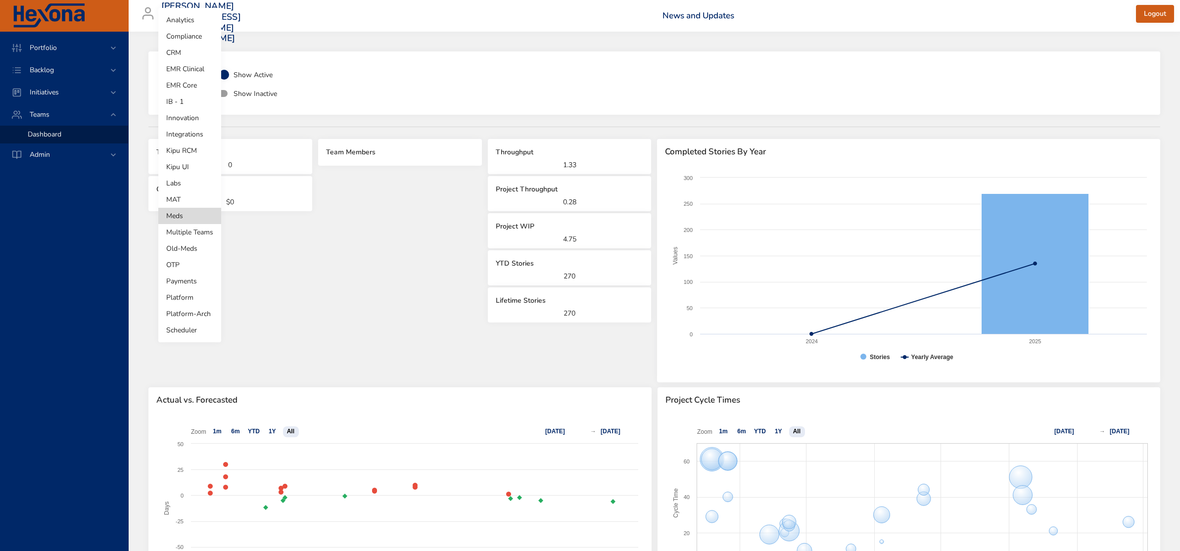
drag, startPoint x: 176, startPoint y: 78, endPoint x: 176, endPoint y: 83, distance: 5.0
click at [176, 78] on body "**********" at bounding box center [590, 275] width 1180 height 551
click at [192, 266] on li "OTP" at bounding box center [189, 265] width 63 height 16
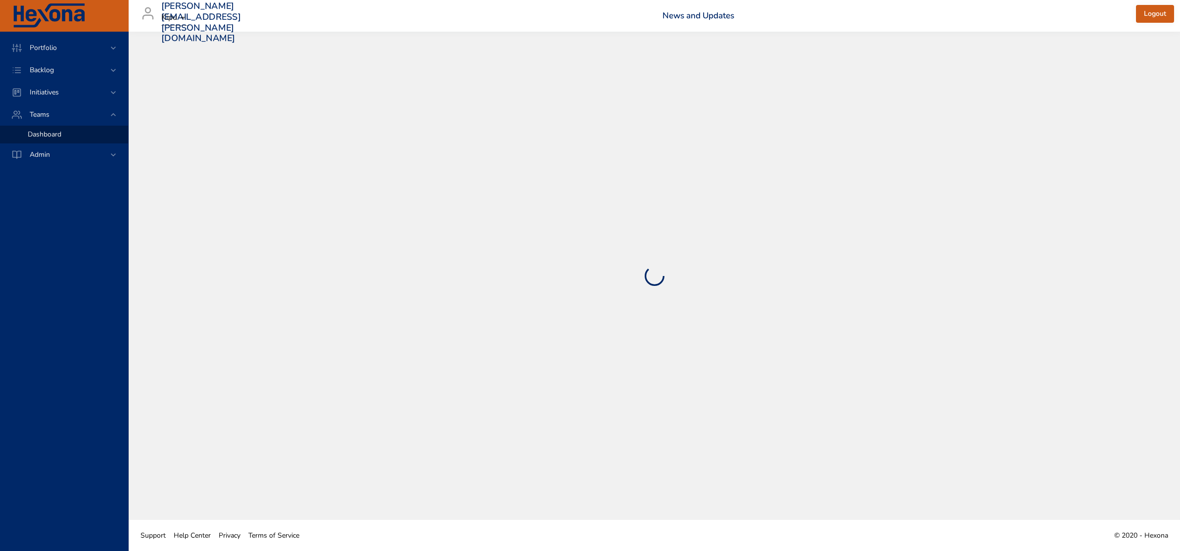
select select "***"
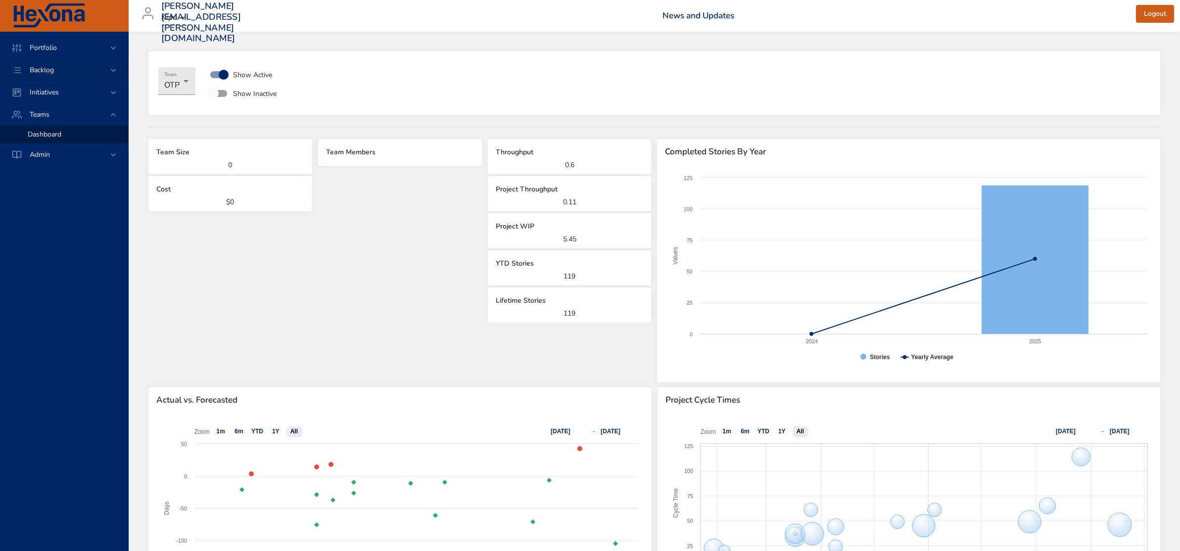
click at [42, 65] on span "Backlog" at bounding box center [42, 69] width 40 height 9
click at [55, 88] on span "Backlog Details" at bounding box center [52, 89] width 48 height 9
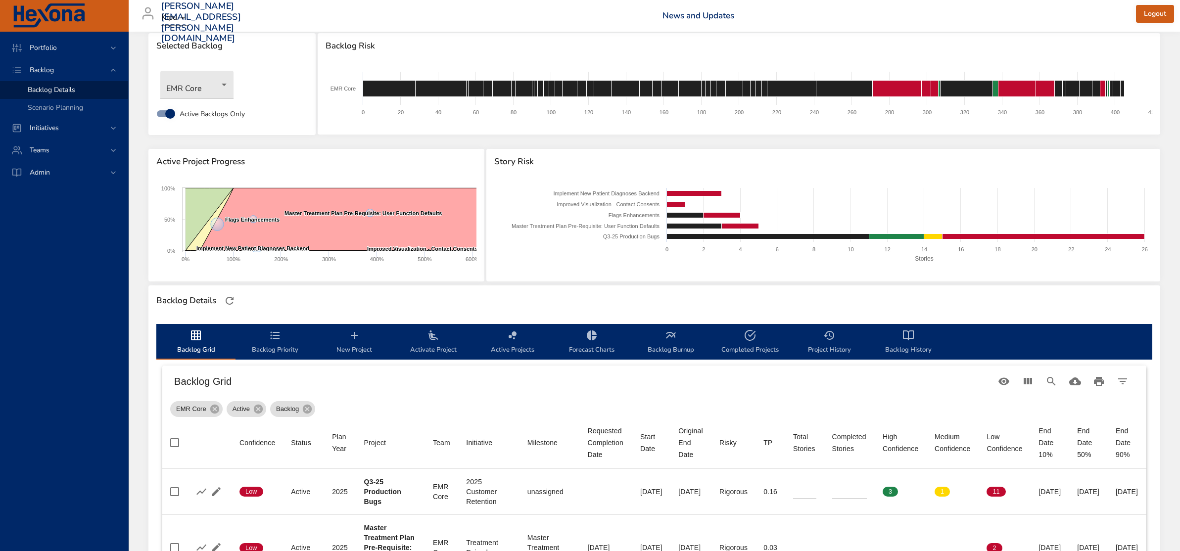
scroll to position [48, 0]
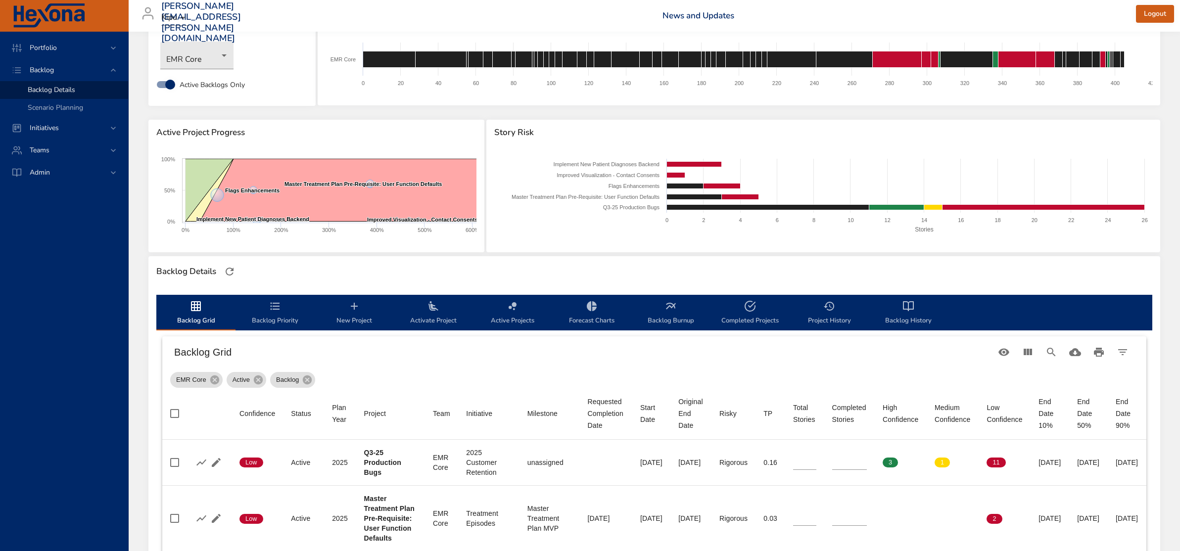
click at [339, 311] on span "New Project" at bounding box center [354, 313] width 67 height 26
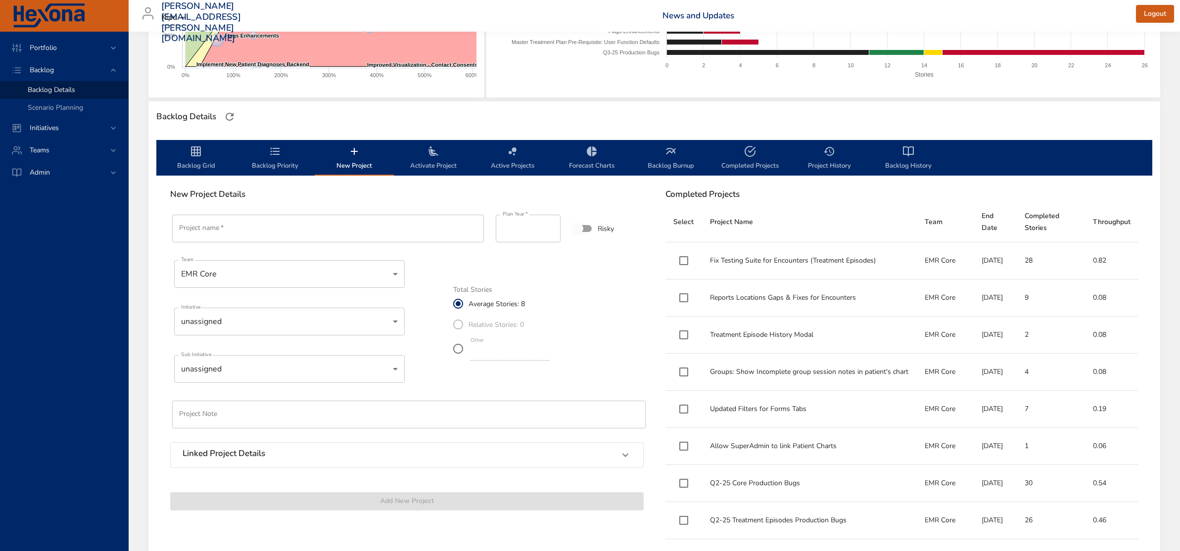
scroll to position [205, 0]
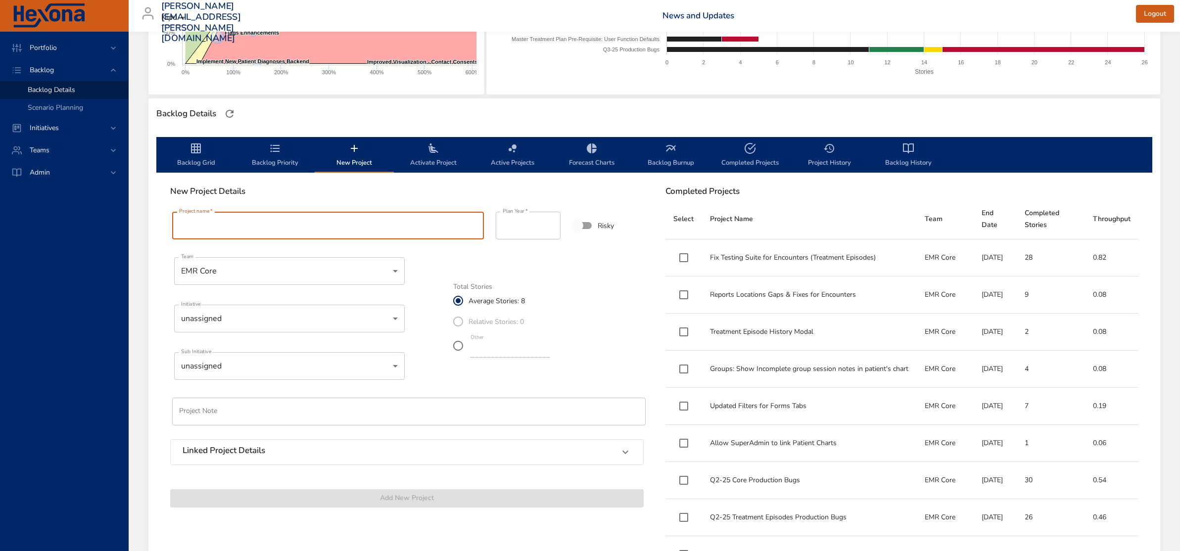
drag, startPoint x: 256, startPoint y: 228, endPoint x: 246, endPoint y: 228, distance: 10.4
click at [246, 228] on input "Project name   *" at bounding box center [328, 226] width 312 height 28
drag, startPoint x: 202, startPoint y: 223, endPoint x: 345, endPoint y: 238, distance: 143.8
click at [298, 228] on input "Project name   *" at bounding box center [328, 226] width 312 height 28
drag, startPoint x: 460, startPoint y: 287, endPoint x: 507, endPoint y: 294, distance: 47.6
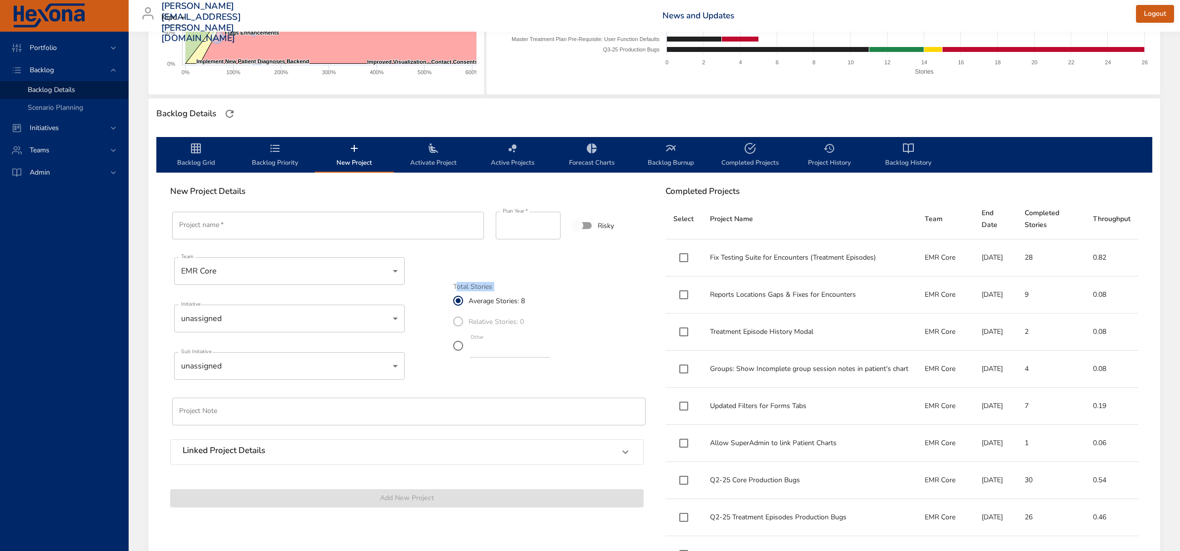
click at [507, 294] on fieldset "Total Stories Average Stories: 8 Relative Stories: 0 Other *" at bounding box center [506, 322] width 106 height 76
click at [592, 160] on span "Forecast Charts" at bounding box center [591, 156] width 67 height 26
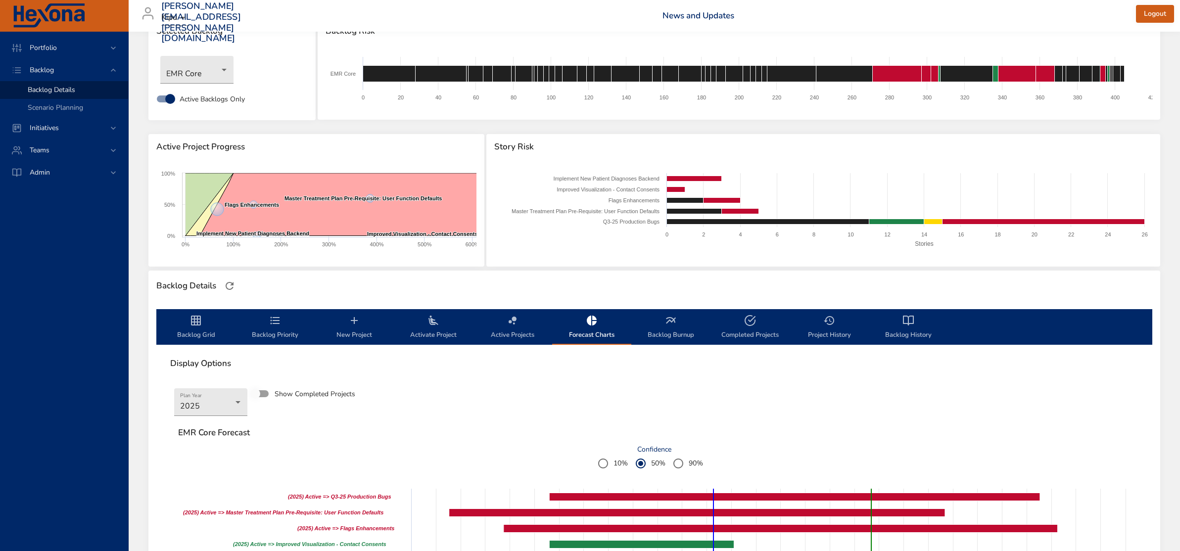
scroll to position [0, 0]
